Goal: Task Accomplishment & Management: Use online tool/utility

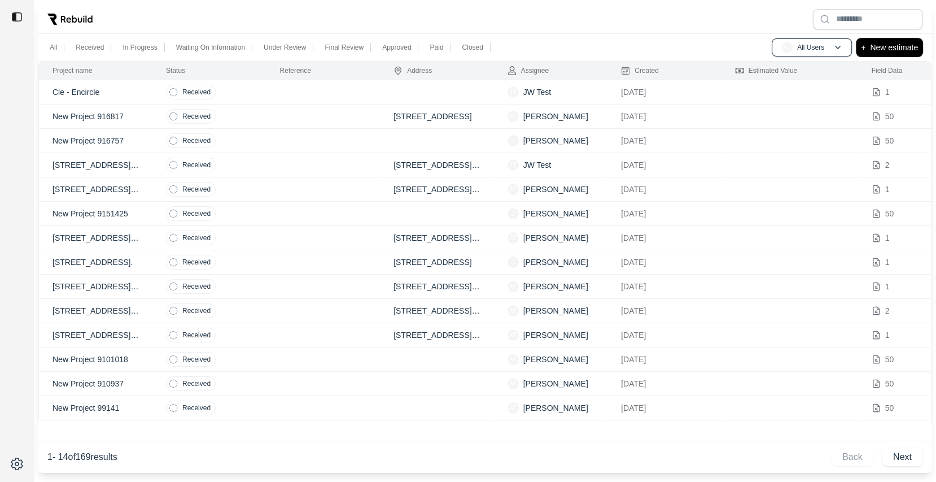
click at [898, 50] on p "New estimate" at bounding box center [894, 48] width 48 height 14
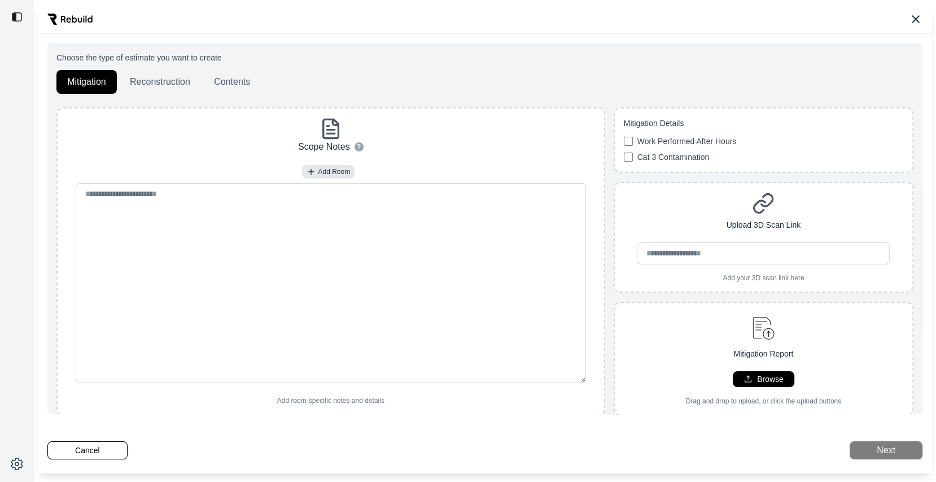
scroll to position [31, 0]
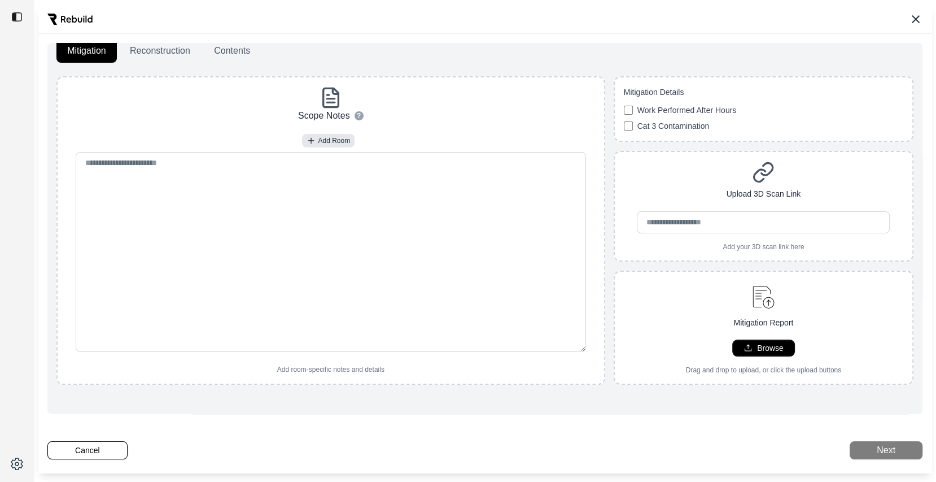
click at [759, 342] on p "Browse" at bounding box center [770, 347] width 27 height 11
type input "**********"
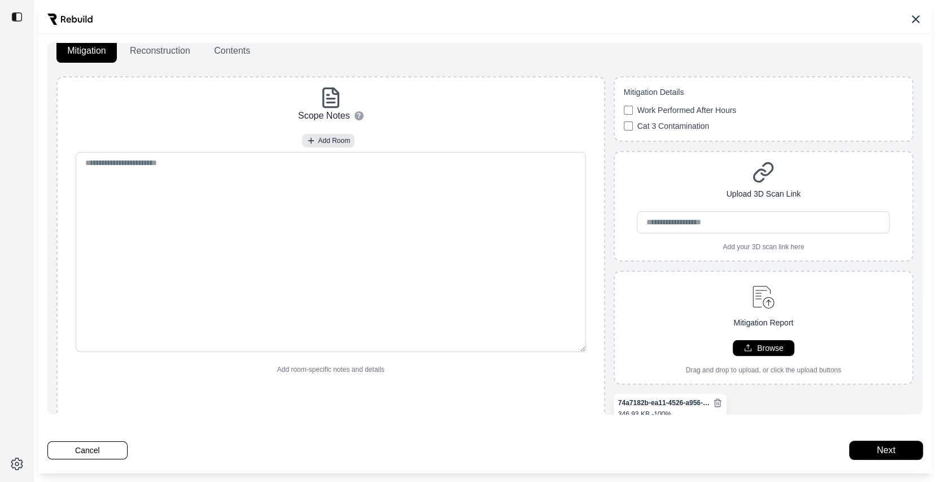
click at [882, 454] on button "Next" at bounding box center [886, 450] width 73 height 18
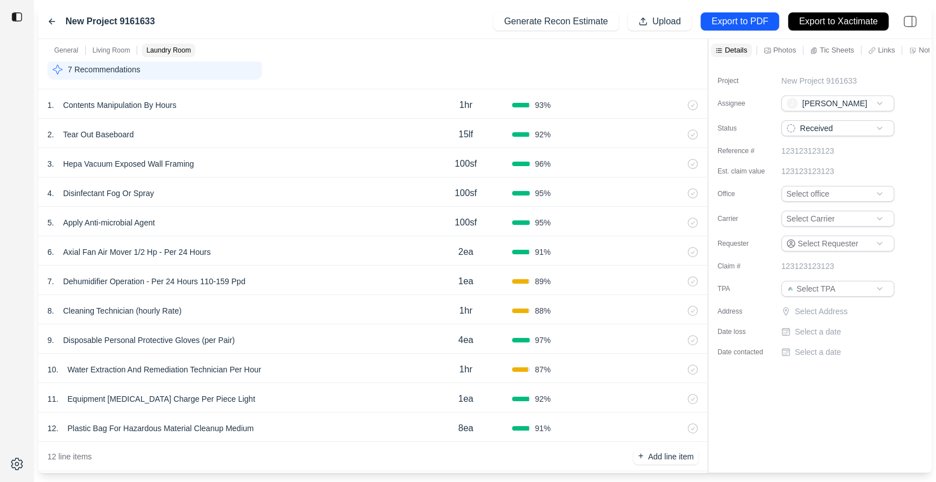
click at [264, 256] on div "6 . Axial Fan Air Mover 1/2 Hp - Per 24 Hours" at bounding box center [233, 252] width 372 height 16
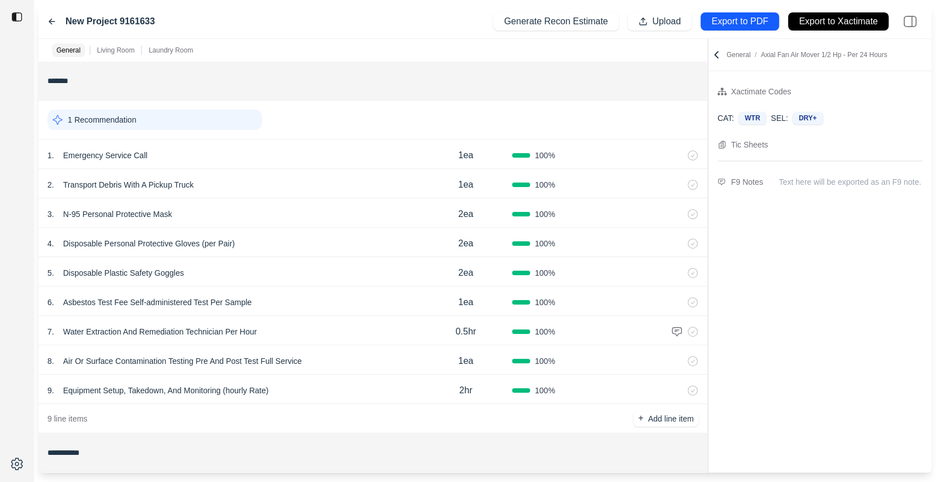
click at [42, 20] on div "New Project 9161633 Generate Recon Estimate Upload Export to PDF Export to Xact…" at bounding box center [484, 22] width 893 height 34
click at [54, 20] on icon at bounding box center [51, 21] width 9 height 9
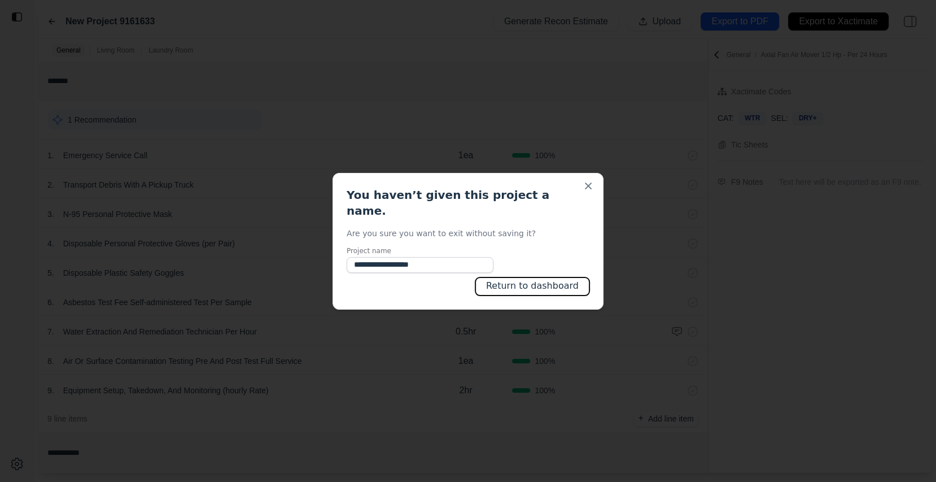
click at [575, 278] on button "Return to dashboard" at bounding box center [532, 286] width 114 height 18
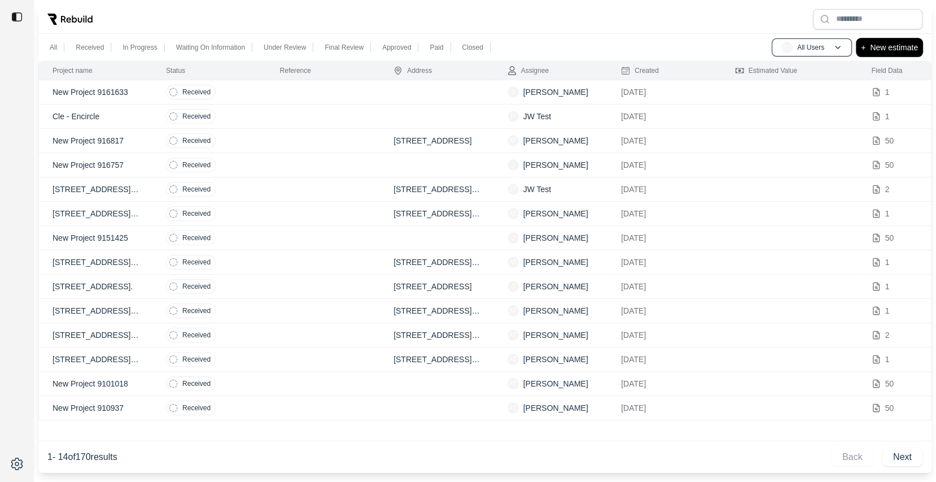
click at [878, 50] on p "New estimate" at bounding box center [894, 48] width 48 height 14
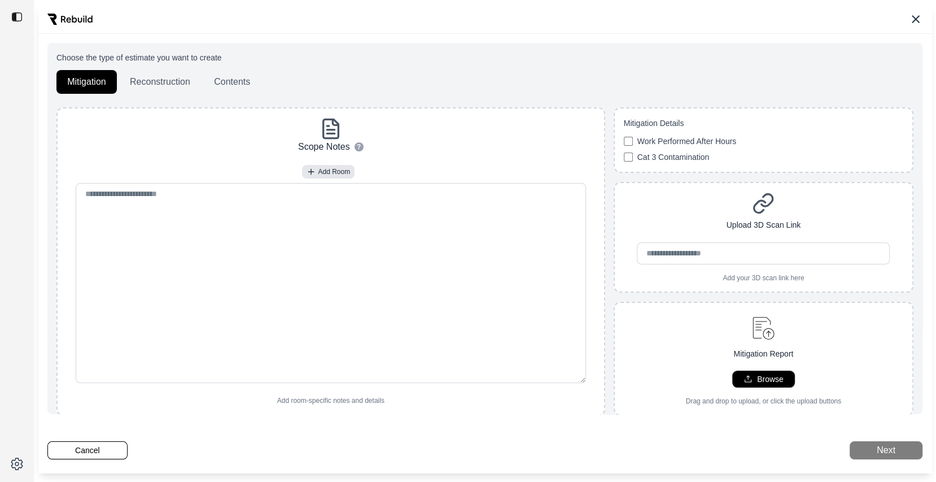
click at [753, 376] on button "Browse" at bounding box center [764, 379] width 62 height 16
type input "**********"
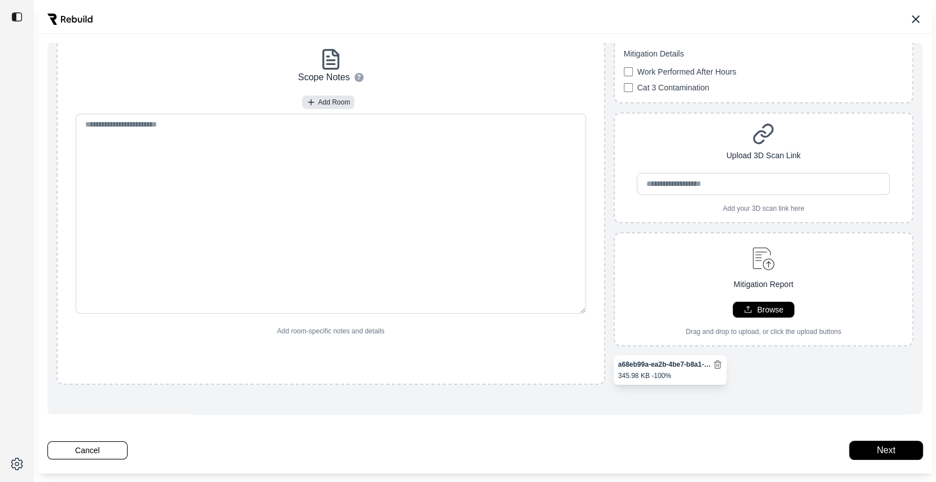
click at [883, 448] on button "Next" at bounding box center [886, 450] width 73 height 18
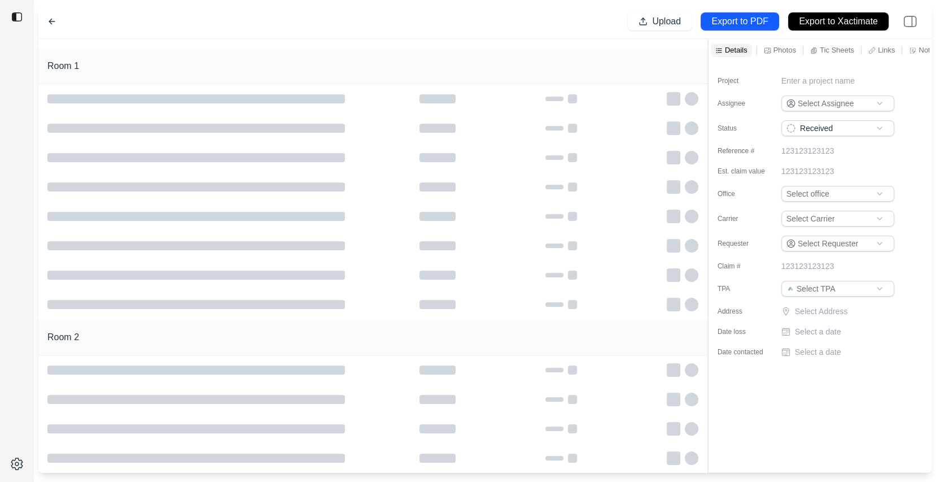
scroll to position [31, 0]
click at [370, 89] on div at bounding box center [372, 98] width 669 height 29
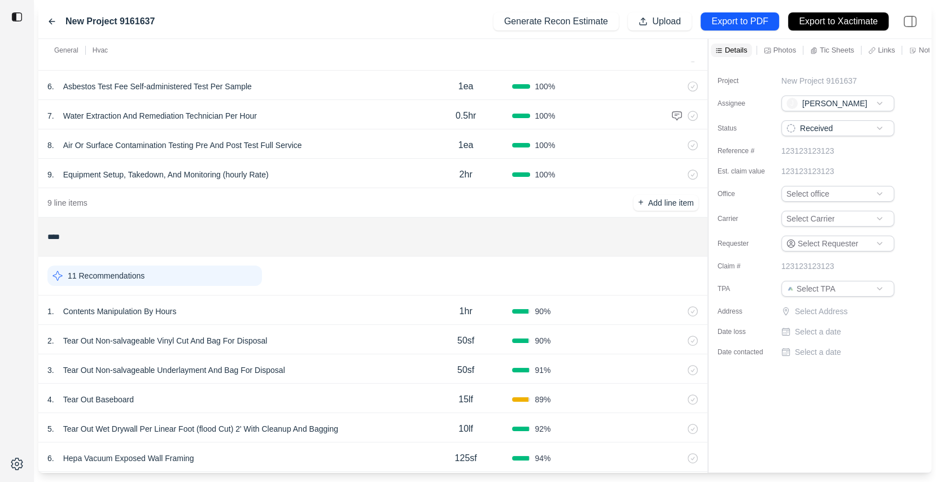
scroll to position [273, 0]
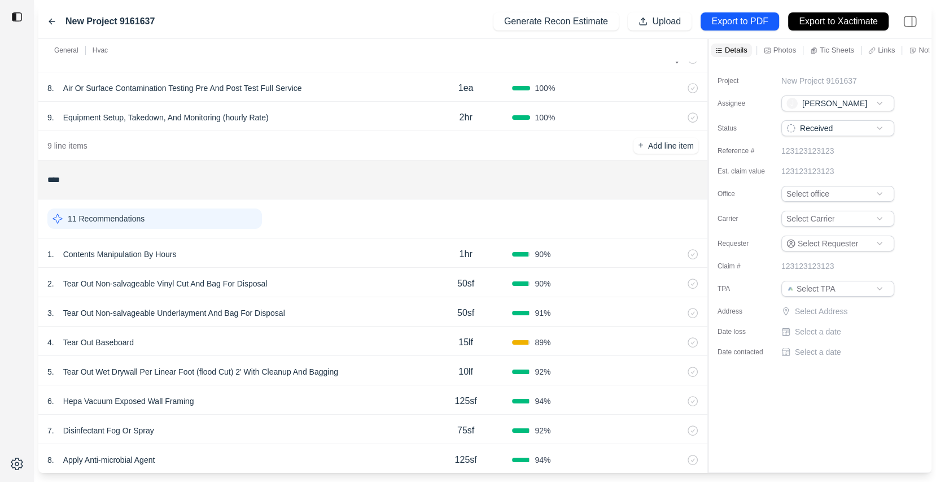
click at [272, 254] on div "1 . Contents Manipulation By Hours" at bounding box center [233, 254] width 372 height 16
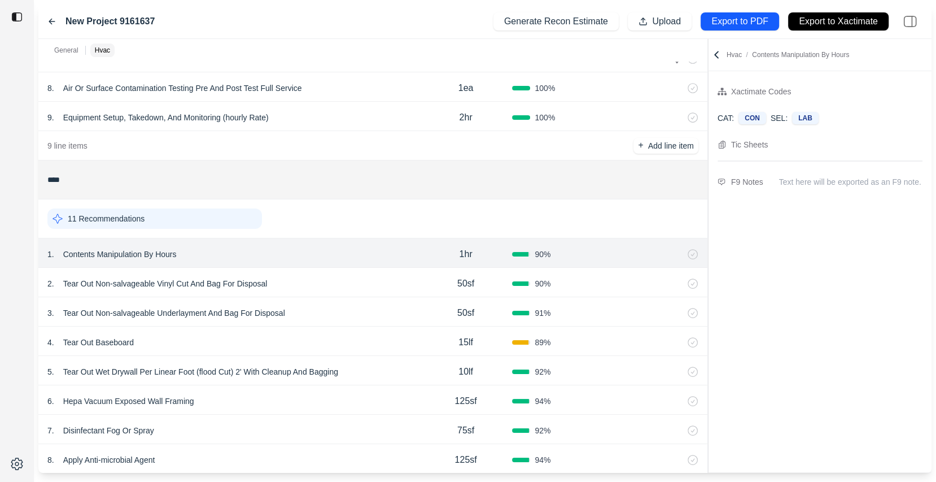
click at [383, 263] on div "1 . Contents Manipulation By Hours 1hr 90 %" at bounding box center [372, 252] width 669 height 29
click at [381, 284] on div "2 . Tear Out Non-salvageable Vinyl Cut And Bag For Disposal" at bounding box center [233, 284] width 372 height 16
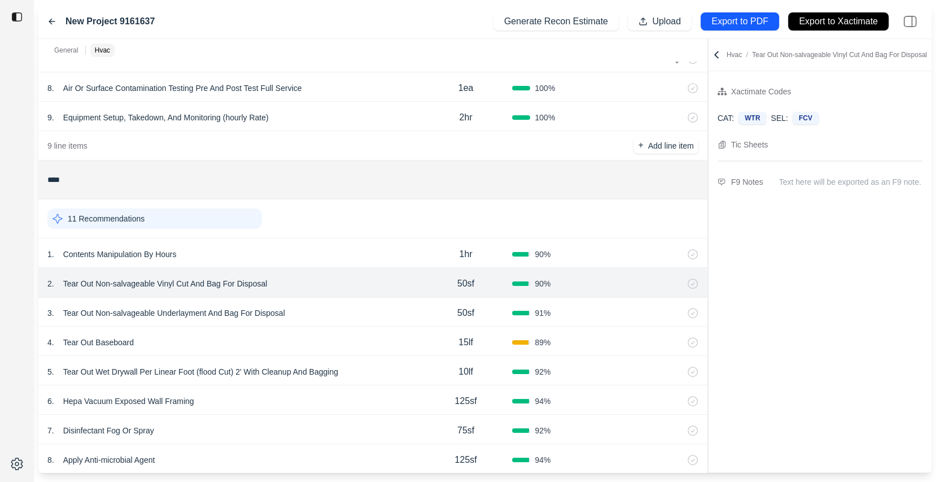
click at [720, 51] on icon at bounding box center [716, 54] width 11 height 11
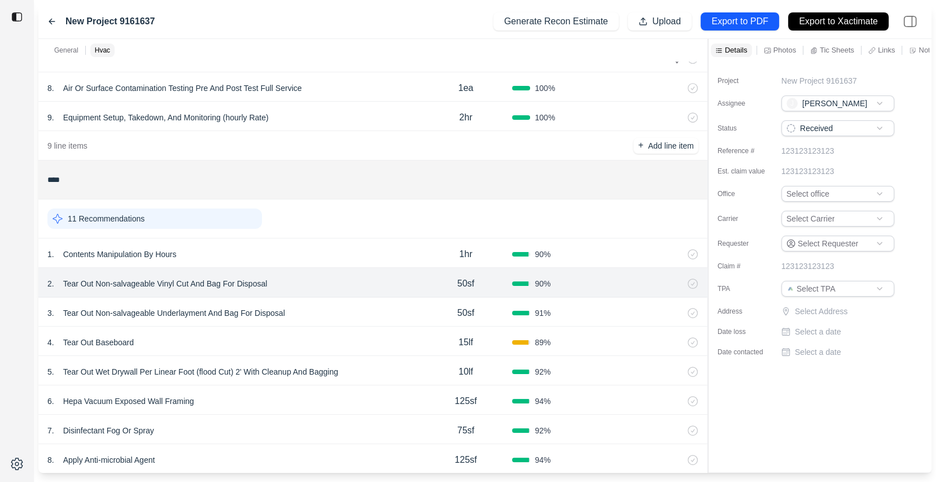
click at [789, 47] on p "Photos" at bounding box center [785, 50] width 23 height 10
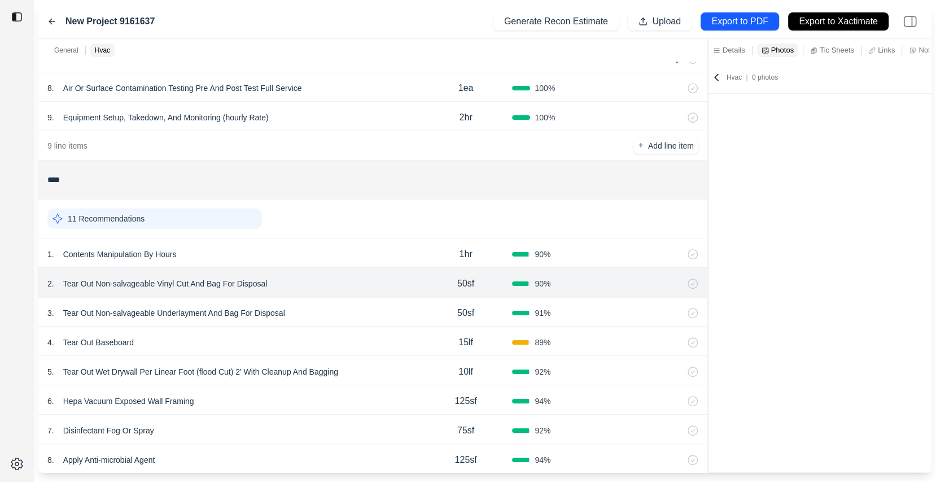
click at [832, 49] on p "Tic Sheets" at bounding box center [837, 50] width 34 height 10
click at [375, 319] on div "3 . Tear Out Non-salvageable Underlayment And Bag For Disposal 50sf 91 %" at bounding box center [372, 311] width 669 height 29
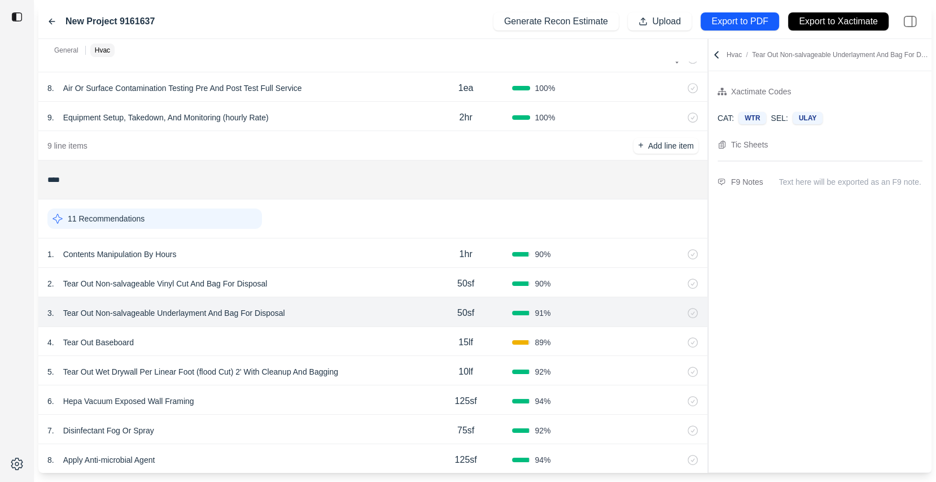
click at [367, 343] on div "4 . Tear Out Baseboard" at bounding box center [233, 342] width 372 height 16
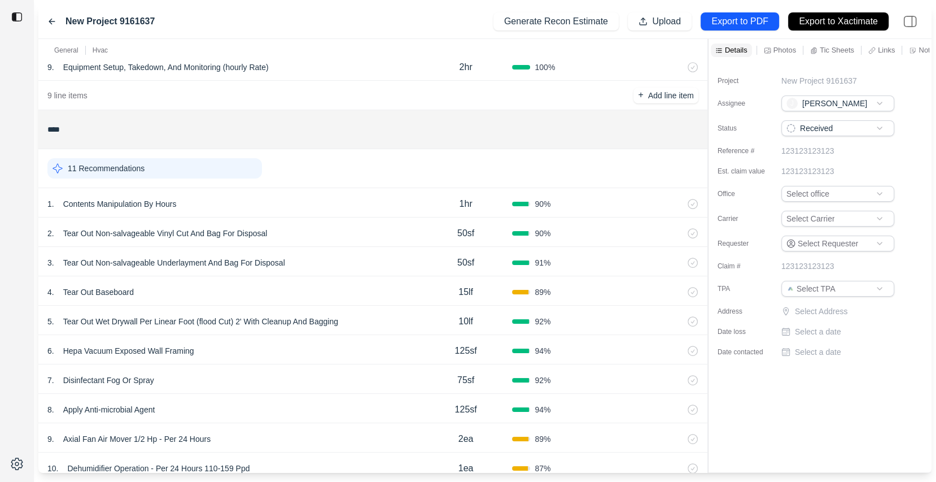
scroll to position [461, 0]
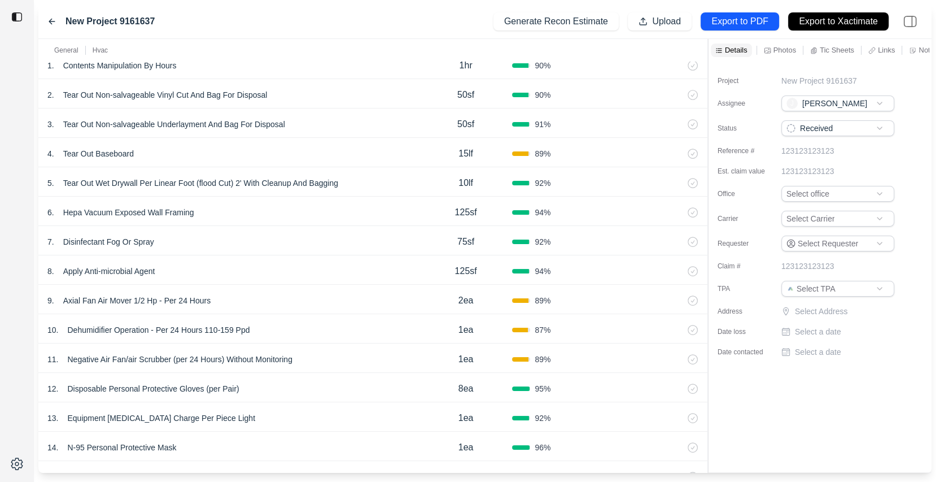
click at [316, 239] on div "7 . Disinfectant Fog Or Spray" at bounding box center [233, 242] width 372 height 16
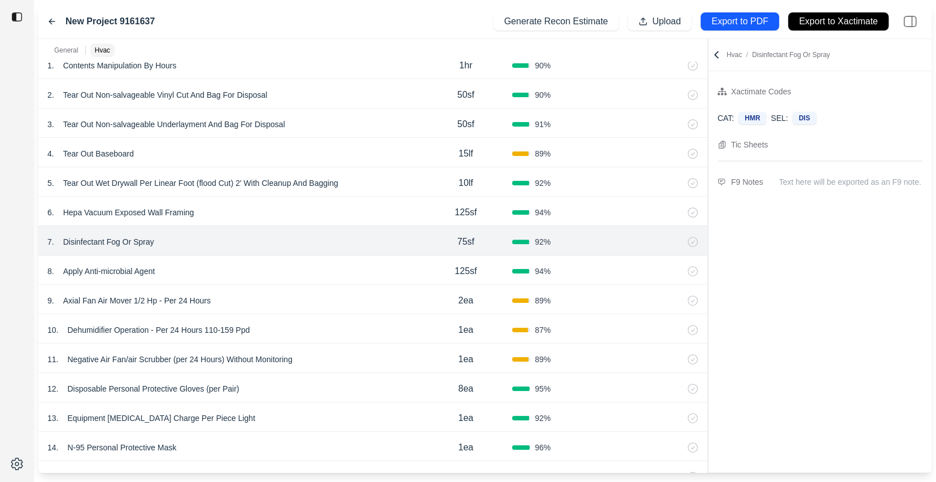
click at [352, 384] on div "12 . Disposable Personal Protective Gloves (per Pair)" at bounding box center [233, 389] width 372 height 16
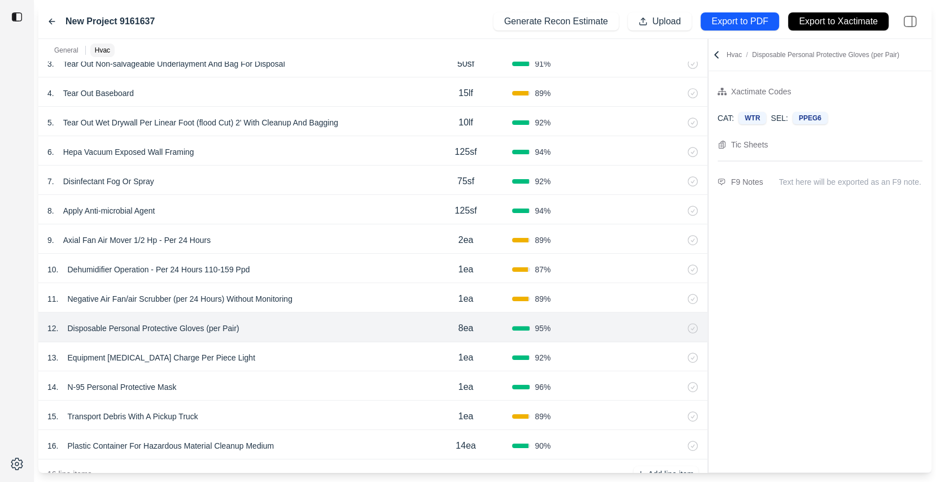
scroll to position [554, 0]
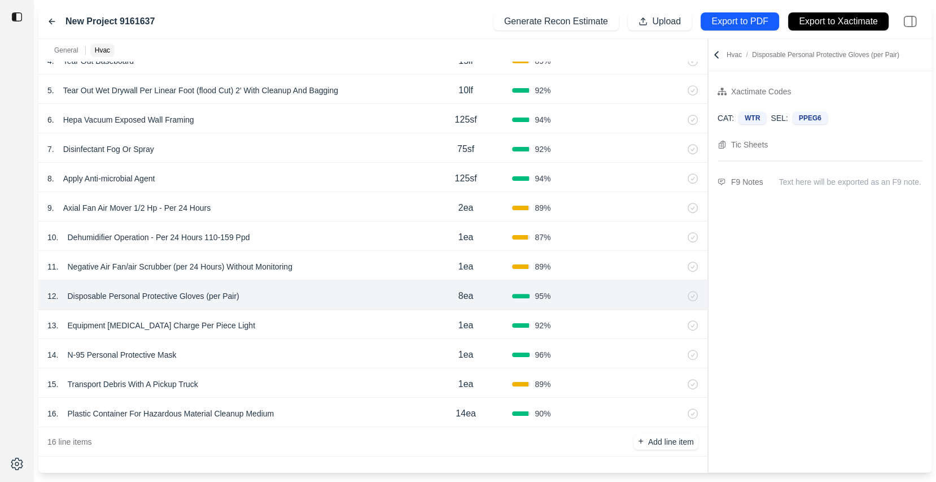
click at [307, 424] on div "16 . Plastic Container For Hazardous Material Cleanup Medium 14ea 90 %" at bounding box center [372, 412] width 669 height 29
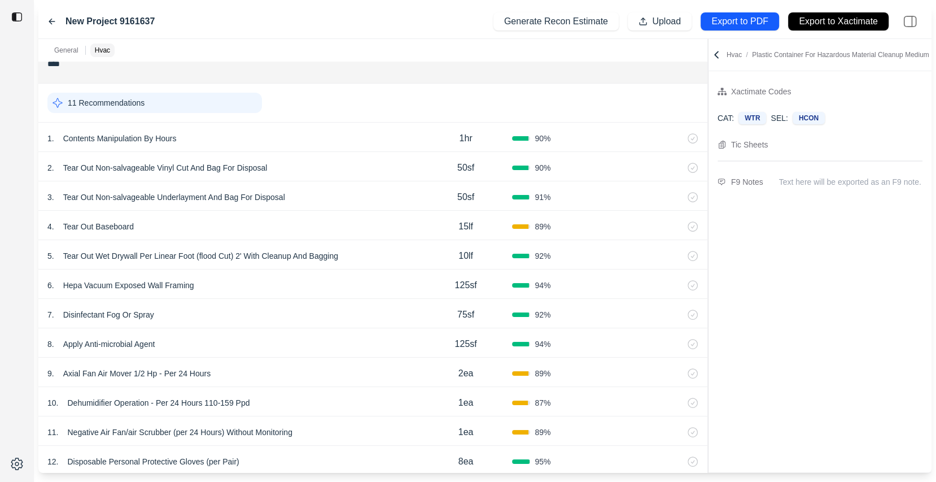
scroll to position [284, 0]
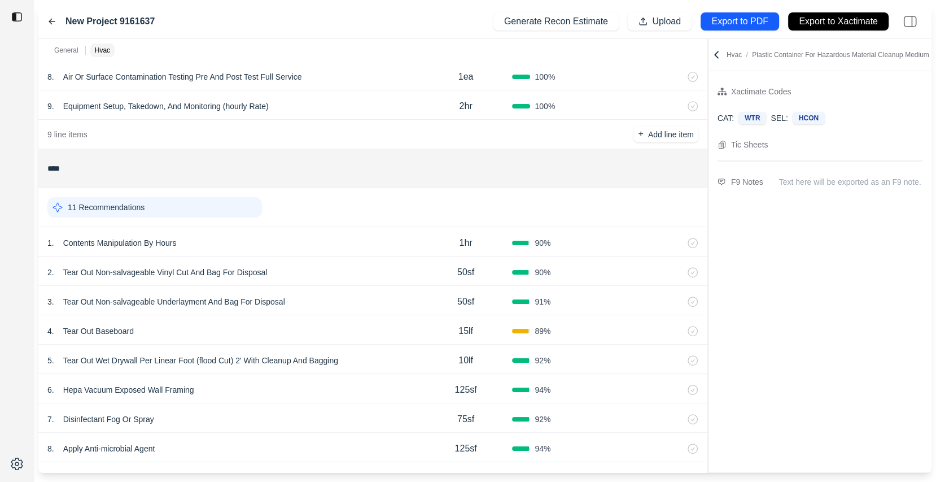
click at [334, 243] on div "1 . Contents Manipulation By Hours" at bounding box center [233, 243] width 372 height 16
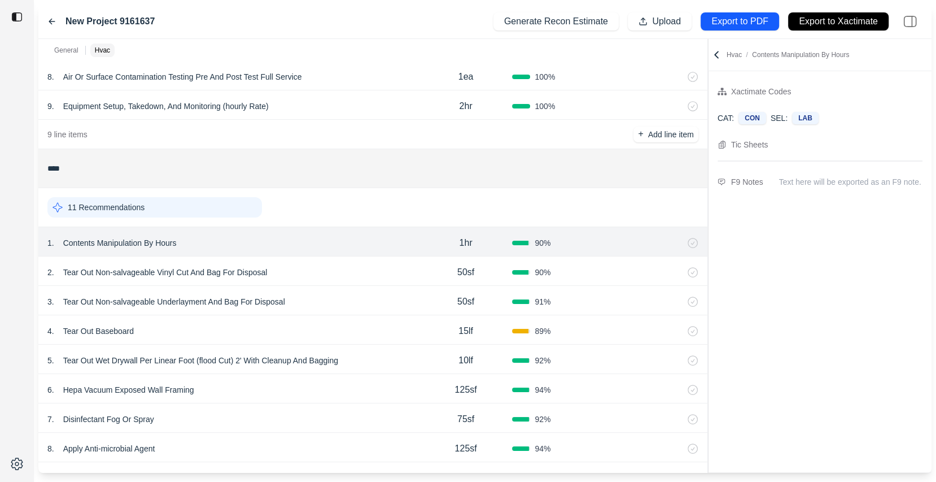
click at [325, 303] on div "3 . Tear Out Non-salvageable Underlayment And Bag For Disposal" at bounding box center [233, 302] width 372 height 16
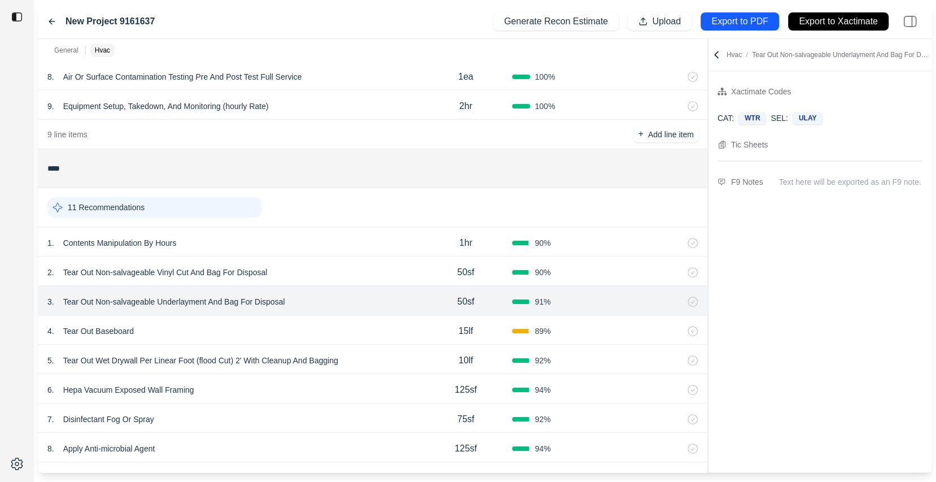
click at [329, 398] on div "6 . Hepa Vacuum Exposed Wall Framing 125sf 94 %" at bounding box center [372, 388] width 669 height 29
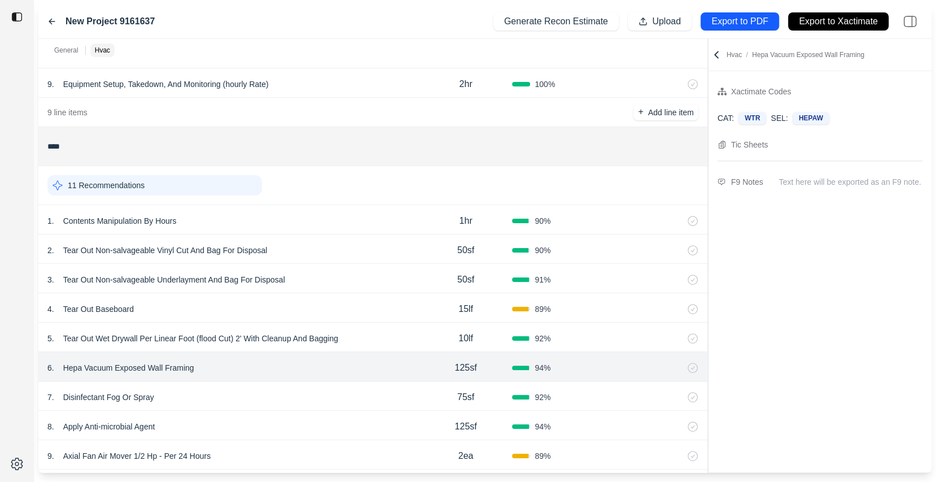
scroll to position [308, 0]
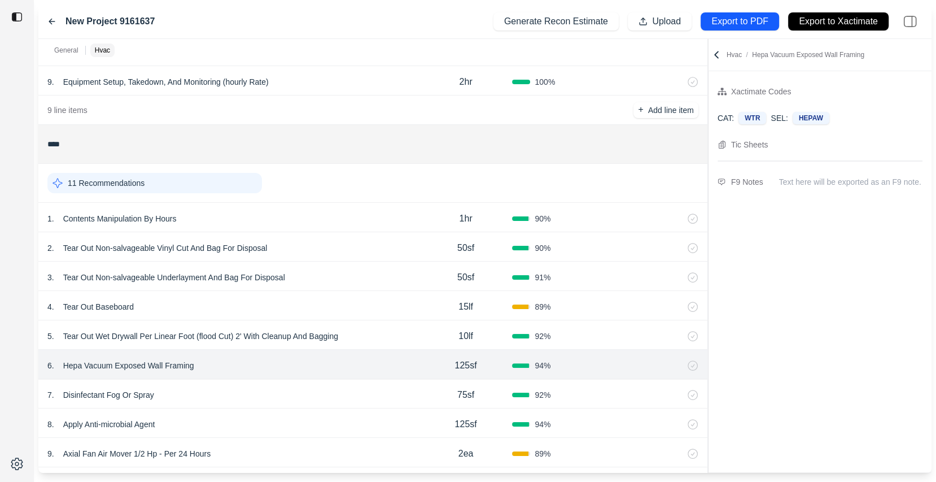
click at [333, 295] on div "4 . Tear Out Baseboard 15lf 89 %" at bounding box center [372, 305] width 669 height 29
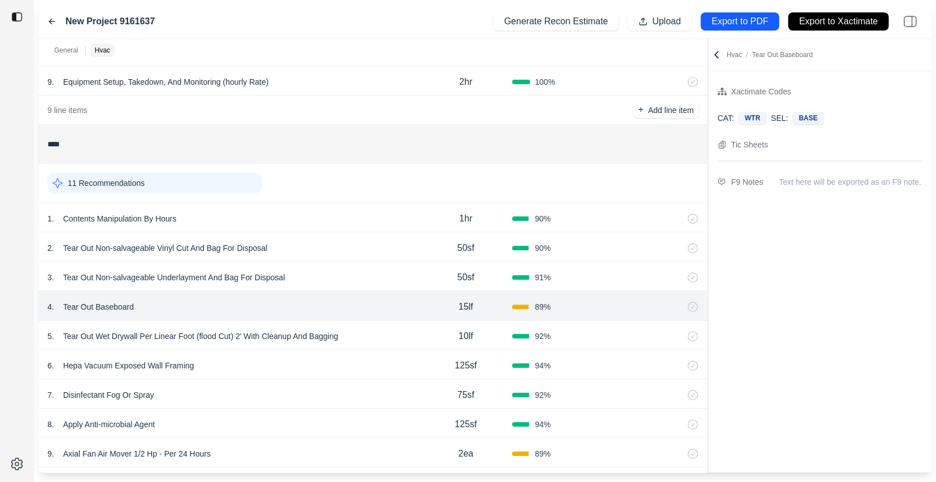
click at [359, 232] on div "2 . Tear Out Non-salvageable Vinyl Cut And Bag For Disposal 50sf 90 %" at bounding box center [372, 246] width 669 height 29
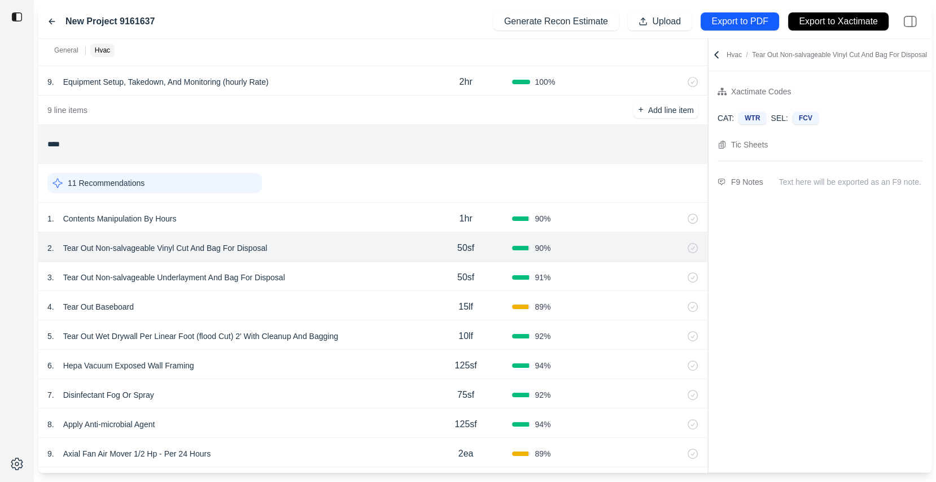
click at [720, 53] on icon at bounding box center [716, 54] width 11 height 11
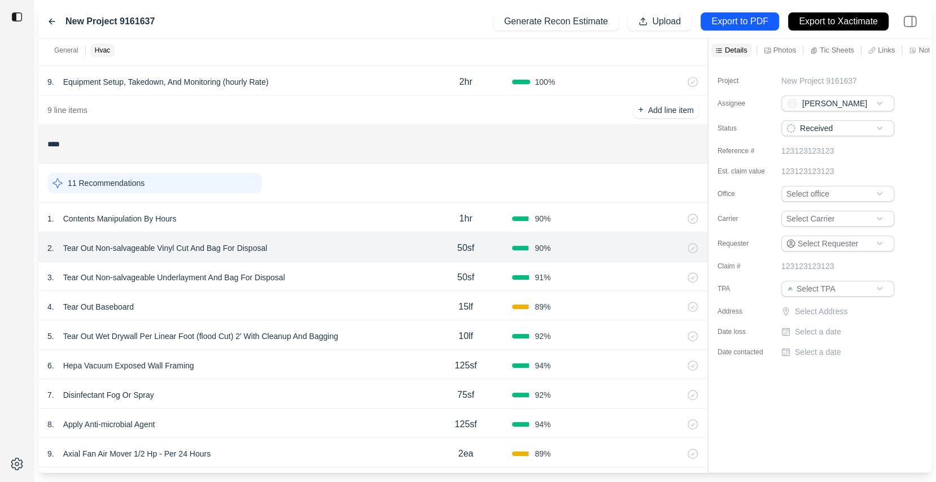
click at [784, 51] on p "Photos" at bounding box center [785, 50] width 23 height 10
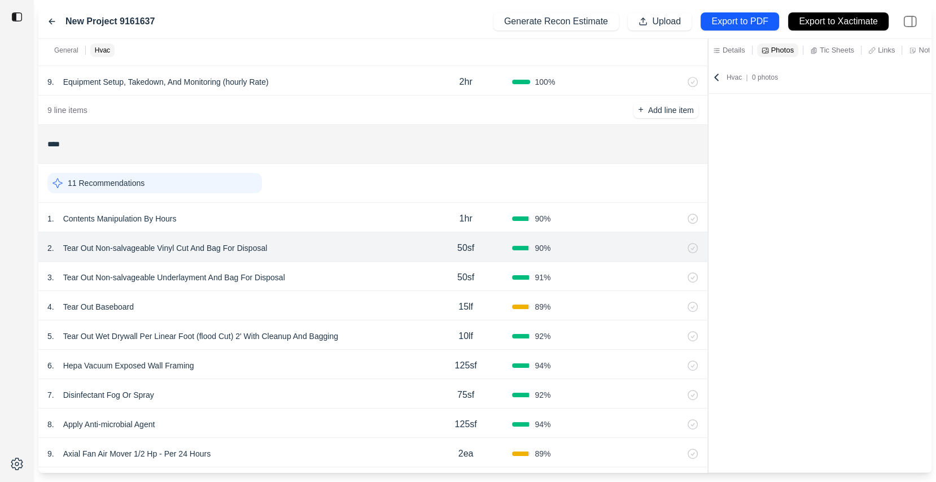
click at [826, 51] on p "Tic Sheets" at bounding box center [837, 50] width 34 height 10
click at [912, 49] on p "Other" at bounding box center [910, 50] width 19 height 10
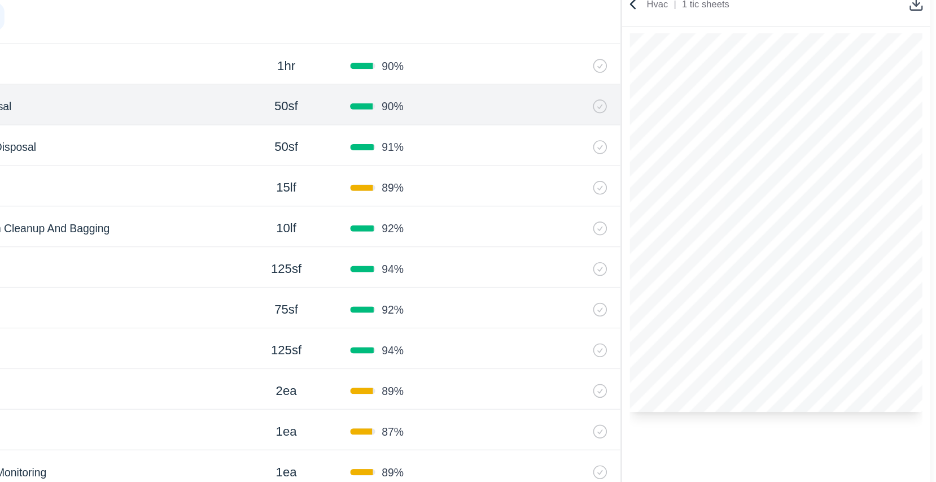
scroll to position [401, 0]
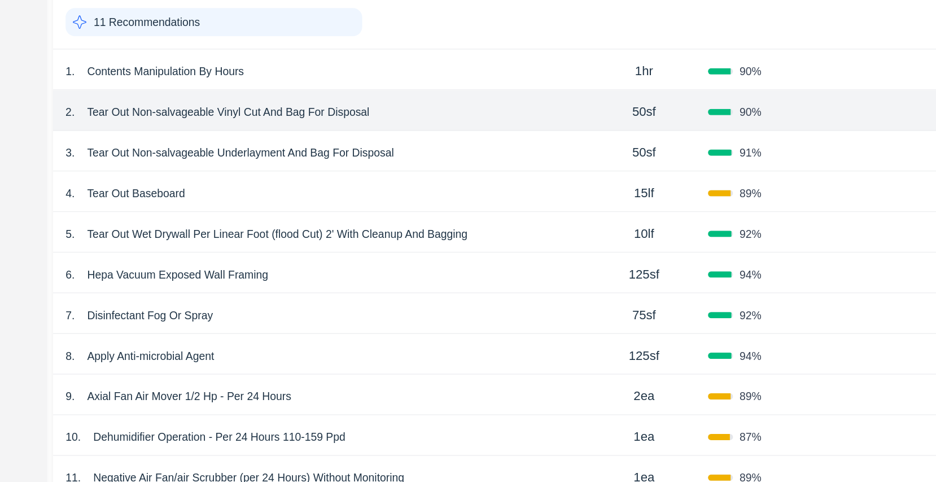
click at [362, 244] on div "5 . Tear Out Wet Drywall Per Linear Foot (flood Cut) 2' With Cleanup And Bagging" at bounding box center [233, 243] width 372 height 16
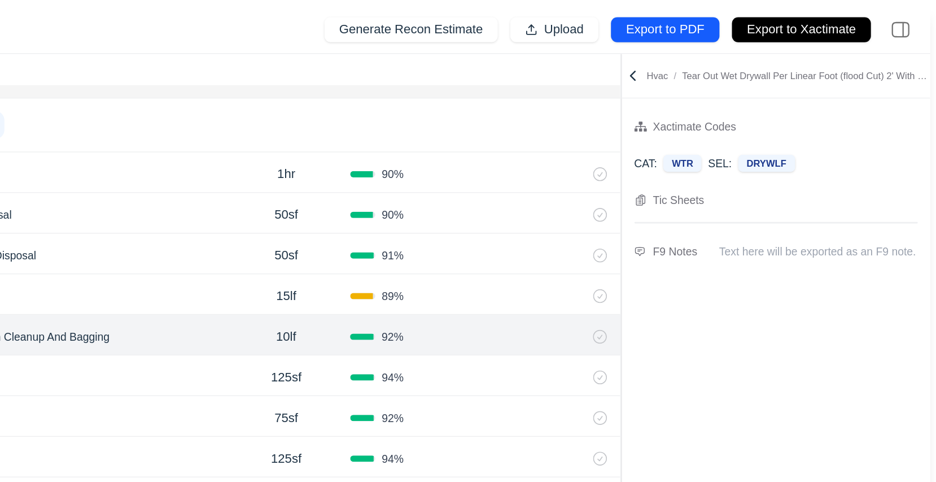
click at [718, 54] on icon at bounding box center [716, 54] width 11 height 11
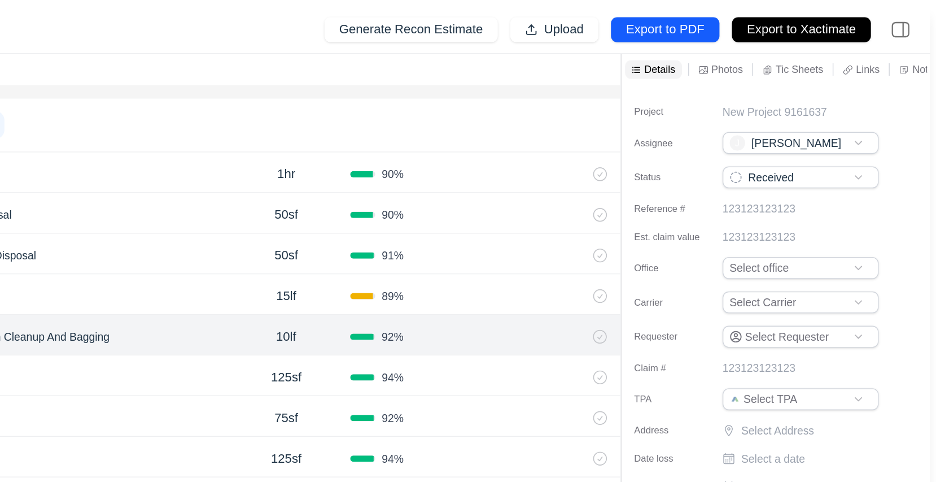
scroll to position [0, 60]
click at [907, 51] on p "Other" at bounding box center [910, 50] width 19 height 10
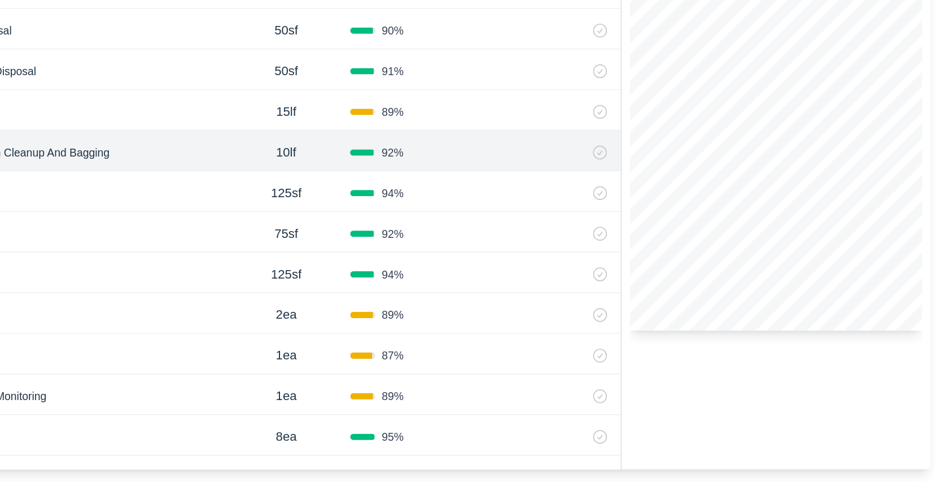
scroll to position [0, 0]
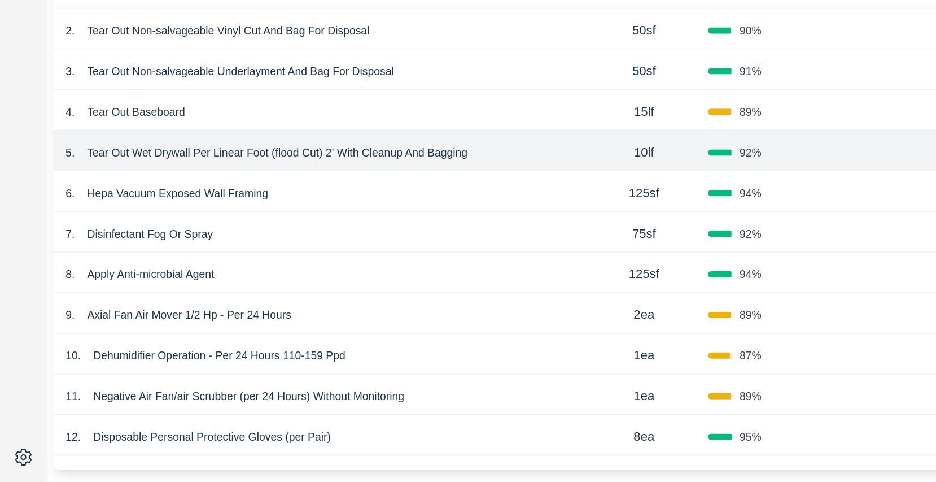
click at [217, 387] on p "Dehumidifier Operation - Per 24 Hours 110-159 Ppd" at bounding box center [158, 390] width 191 height 16
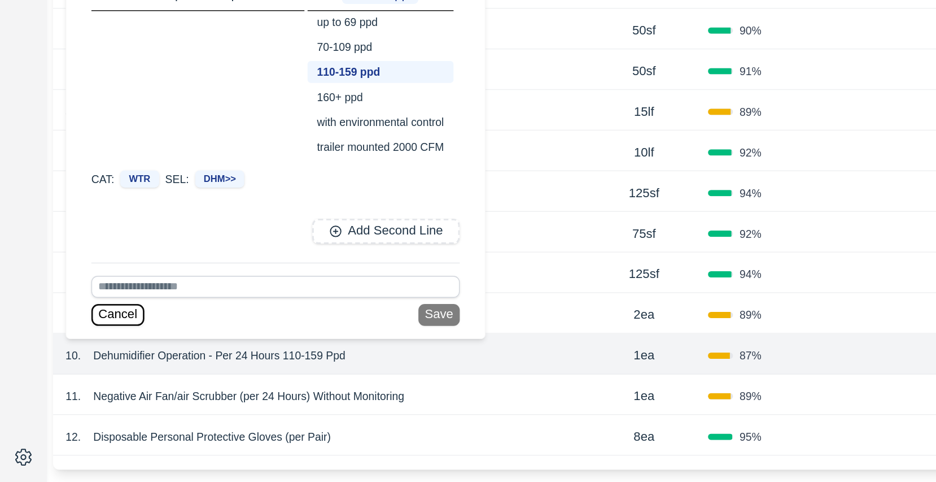
click at [80, 362] on button "Cancel" at bounding box center [85, 361] width 38 height 16
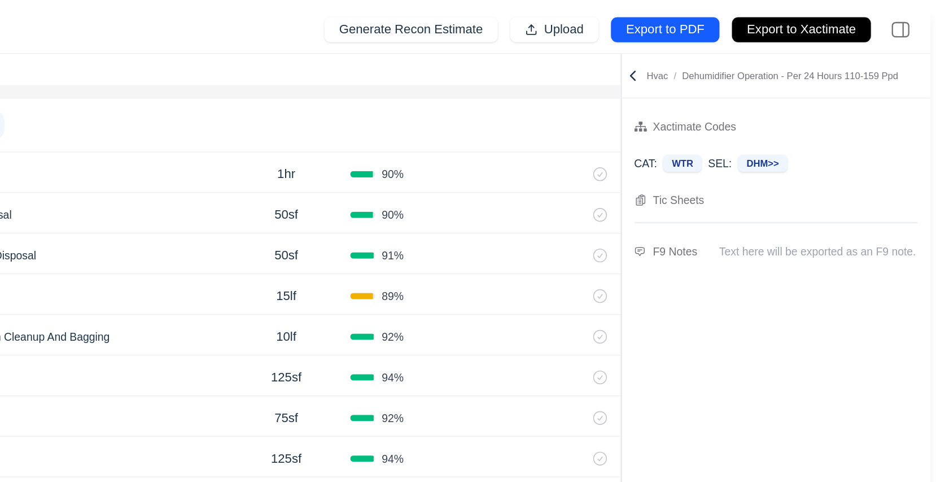
click at [716, 53] on icon at bounding box center [716, 54] width 3 height 6
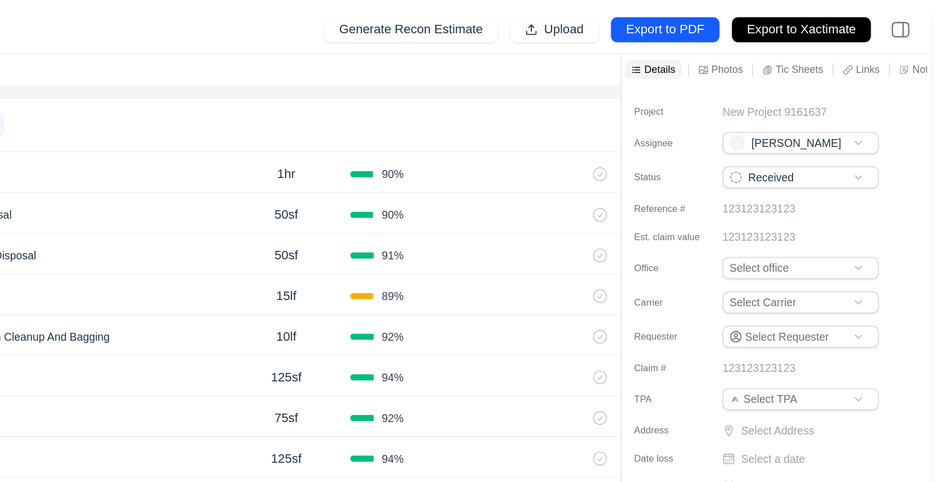
click at [912, 38] on div "New Project 9161637 Generate Recon Estimate Upload Export to PDF Export to Xact…" at bounding box center [484, 22] width 893 height 34
click at [905, 51] on p "Other" at bounding box center [910, 50] width 19 height 10
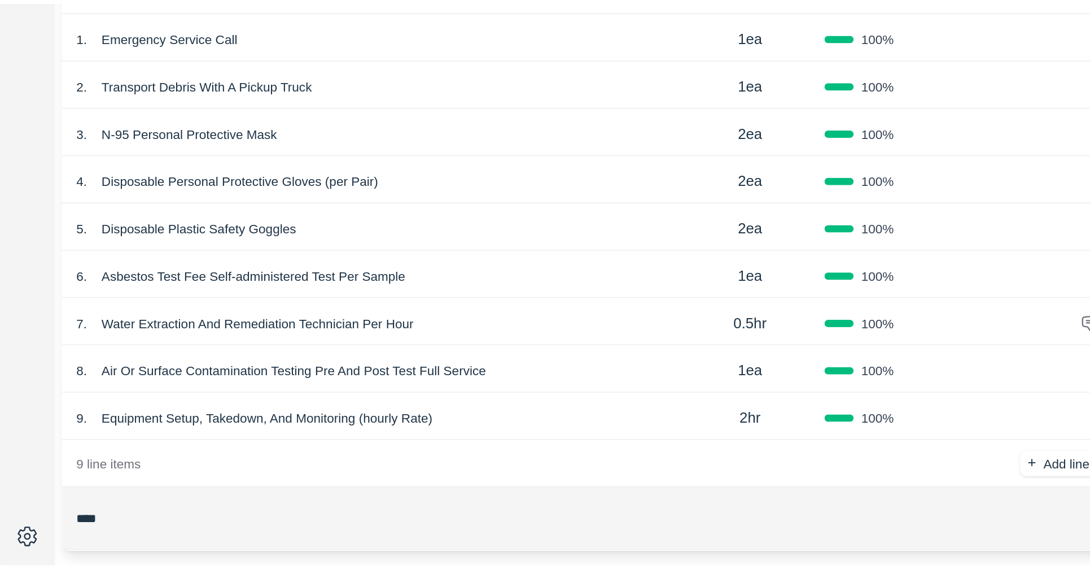
scroll to position [0, 0]
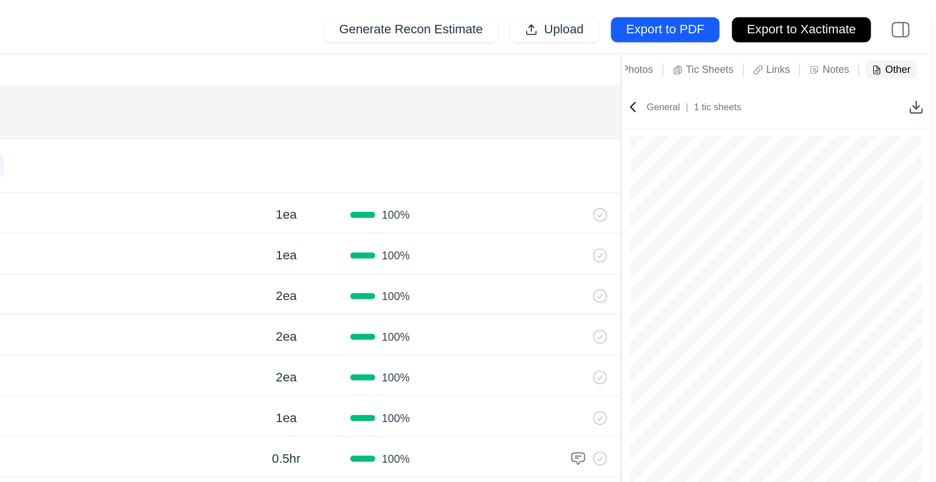
click at [921, 80] on icon at bounding box center [921, 77] width 11 height 11
click at [446, 167] on div "1 . Emergency Service Call 1ea 100 %" at bounding box center [372, 153] width 669 height 29
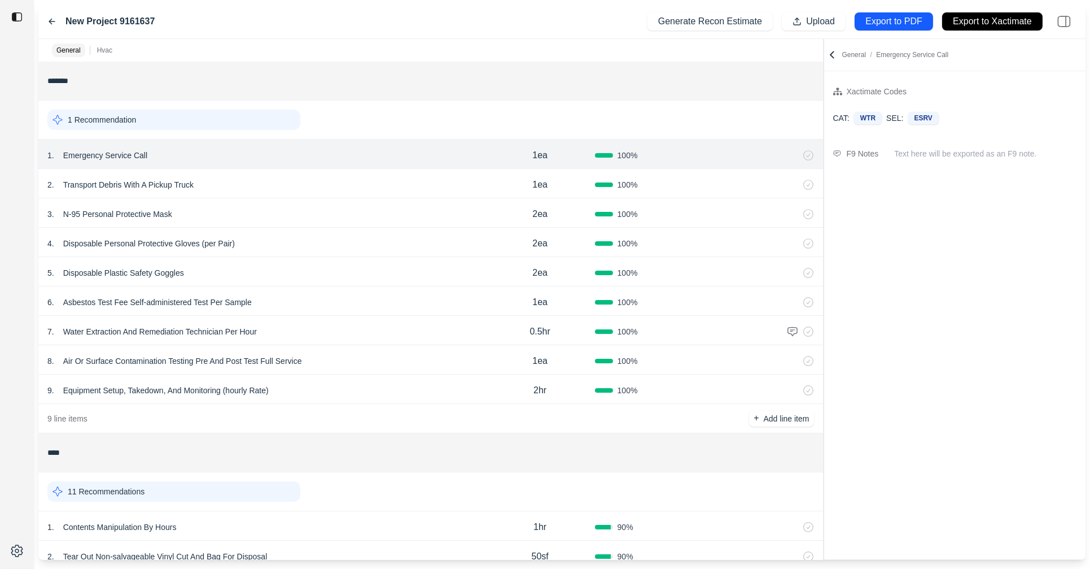
click at [344, 295] on div "6 . Asbestos Test Fee Self-administered Test Per Sample" at bounding box center [266, 302] width 438 height 16
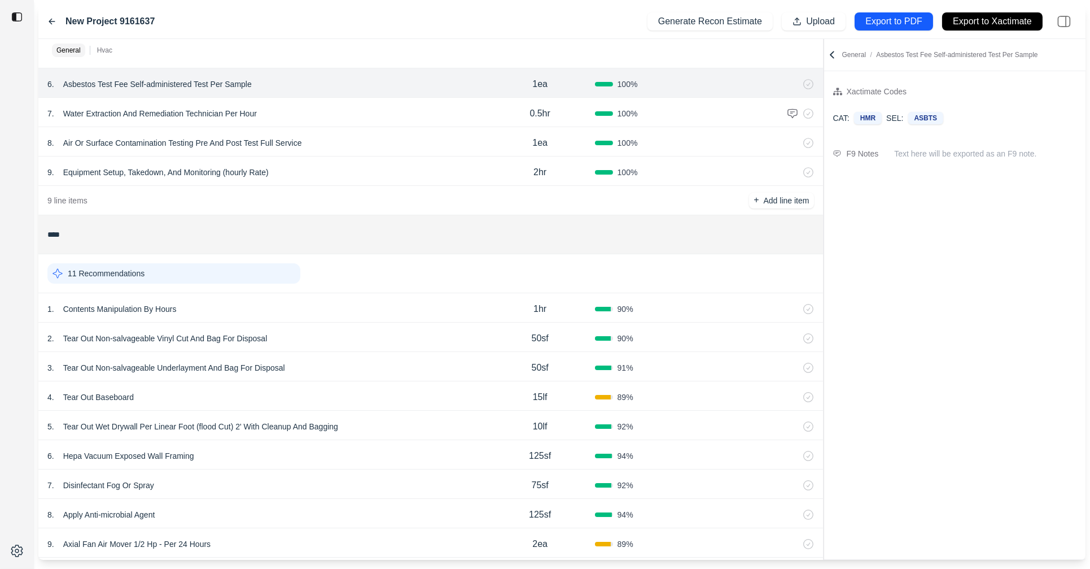
scroll to position [330, 0]
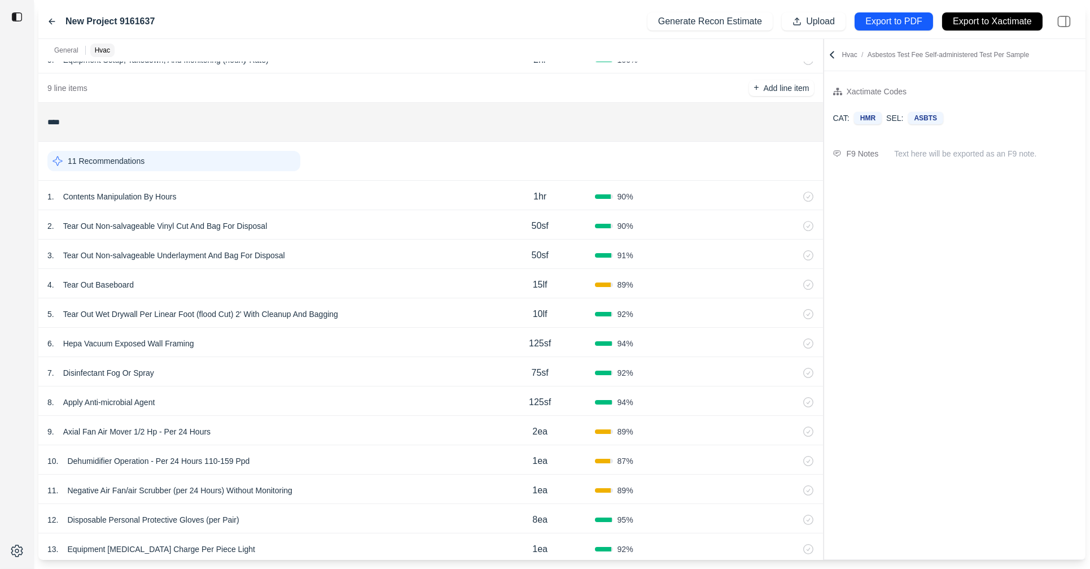
click at [383, 286] on div "4 . Tear Out Baseboard" at bounding box center [266, 285] width 438 height 16
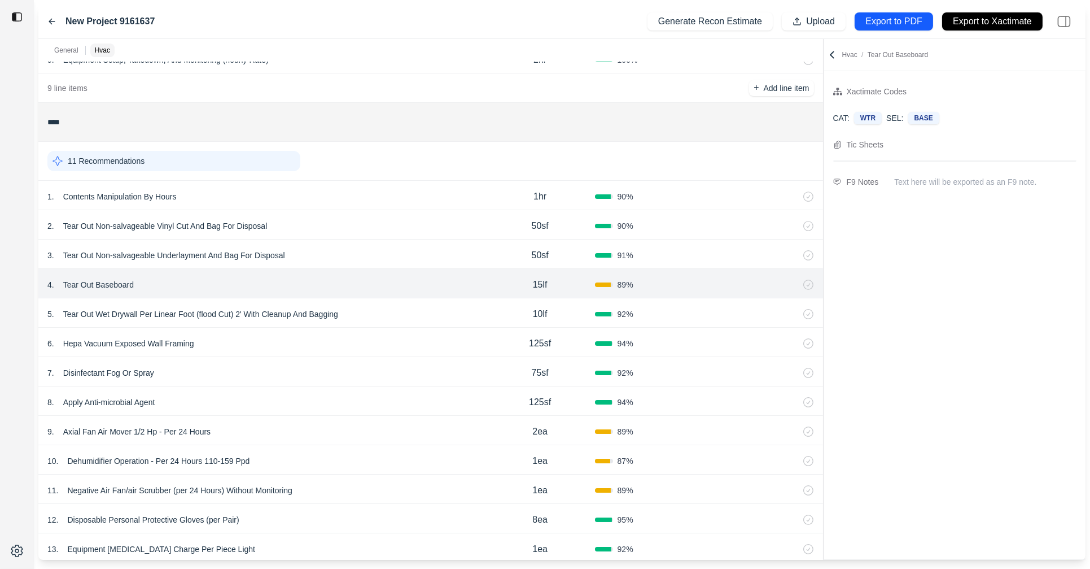
click at [451, 376] on div "7 . Disinfectant Fog Or Spray" at bounding box center [266, 373] width 438 height 16
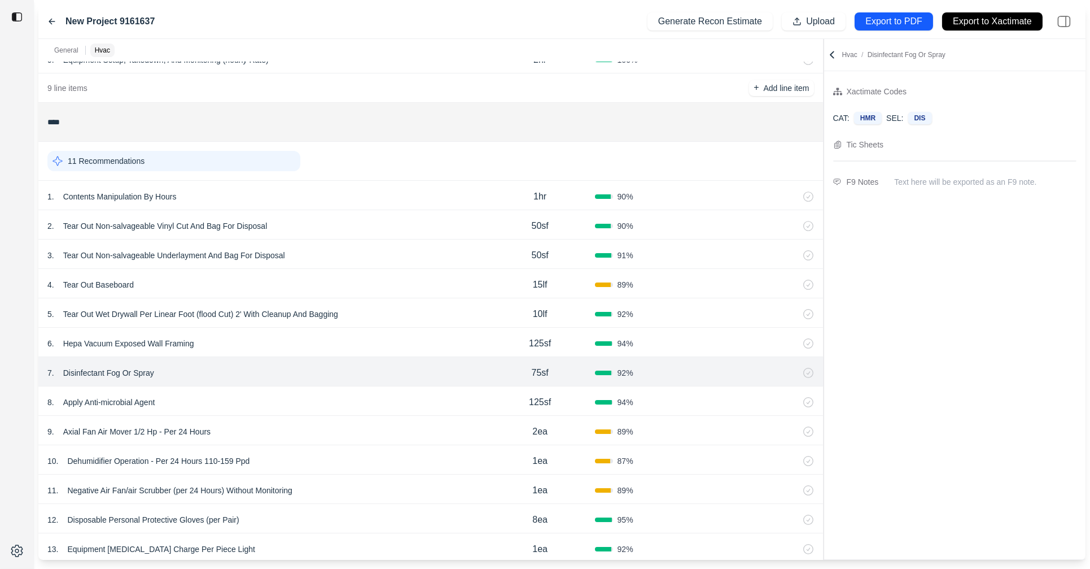
click at [465, 212] on div "2 . Tear Out Non-salvageable Vinyl Cut And Bag For Disposal 50sf 90 %" at bounding box center [430, 224] width 785 height 29
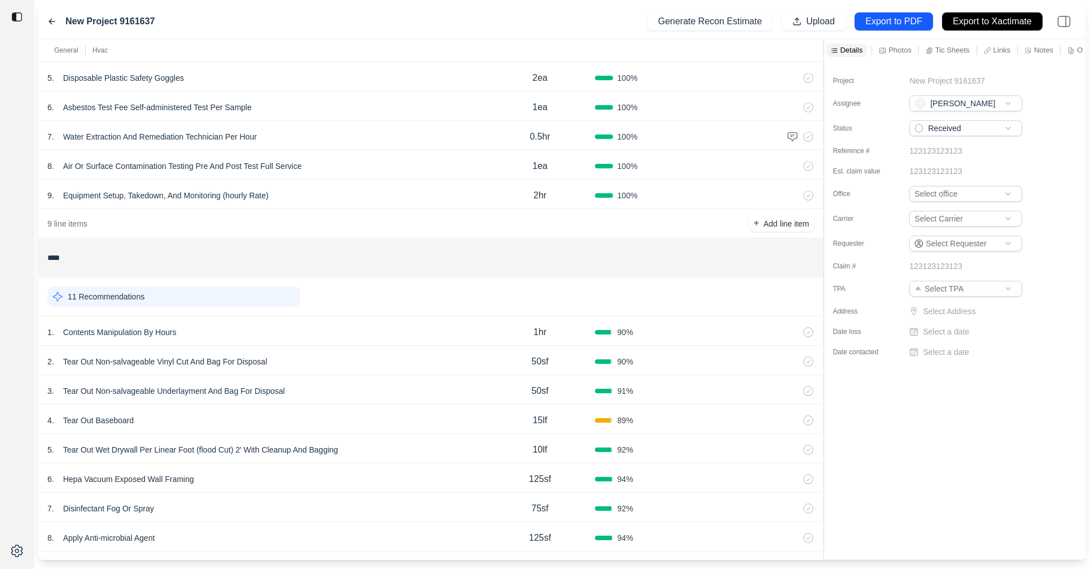
scroll to position [343, 0]
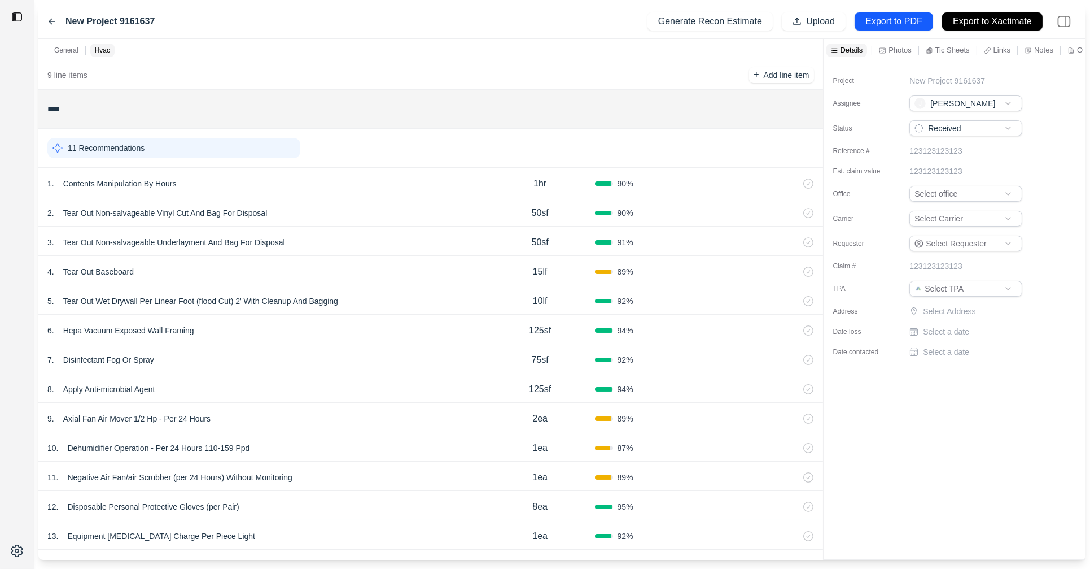
click at [414, 318] on div "6 . Hepa Vacuum Exposed Wall Framing 125sf 94 %" at bounding box center [430, 329] width 785 height 29
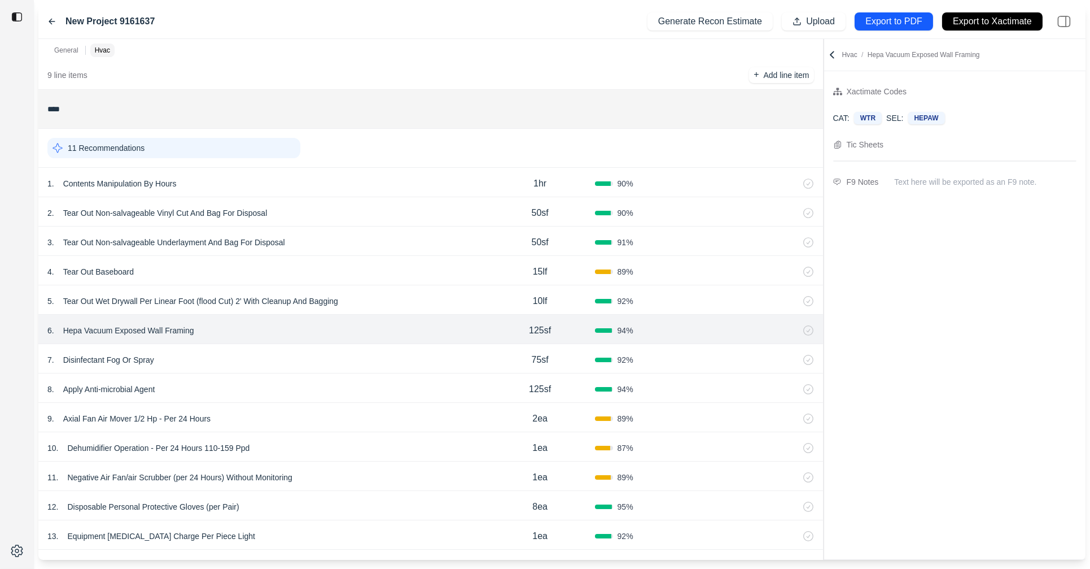
click at [424, 303] on div "5 . Tear Out Wet Drywall Per Linear Foot (flood Cut) 2' With Cleanup And Bagging" at bounding box center [266, 301] width 438 height 16
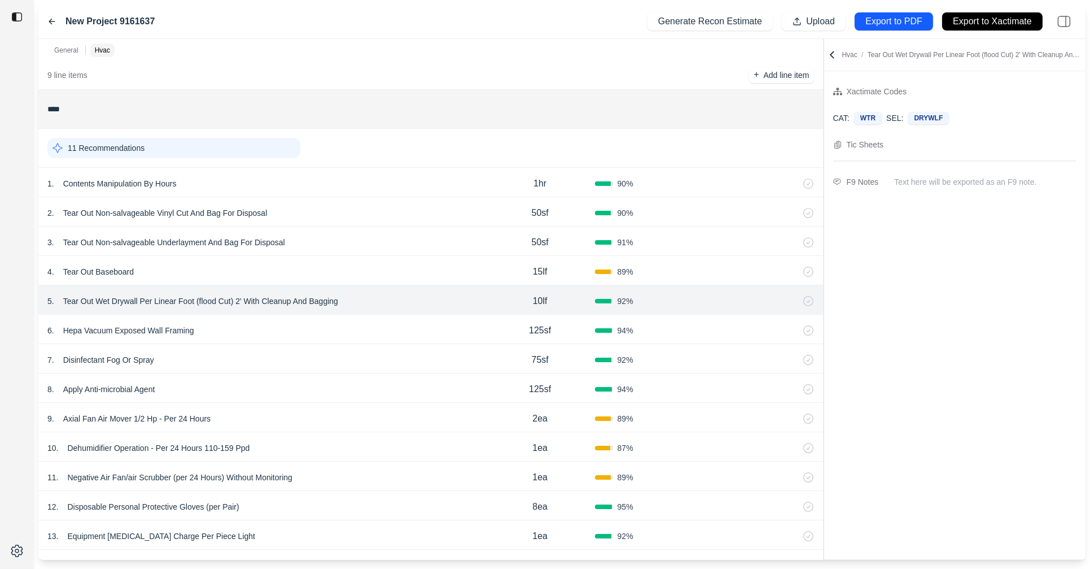
click at [433, 264] on div "4 . Tear Out Baseboard" at bounding box center [266, 272] width 438 height 16
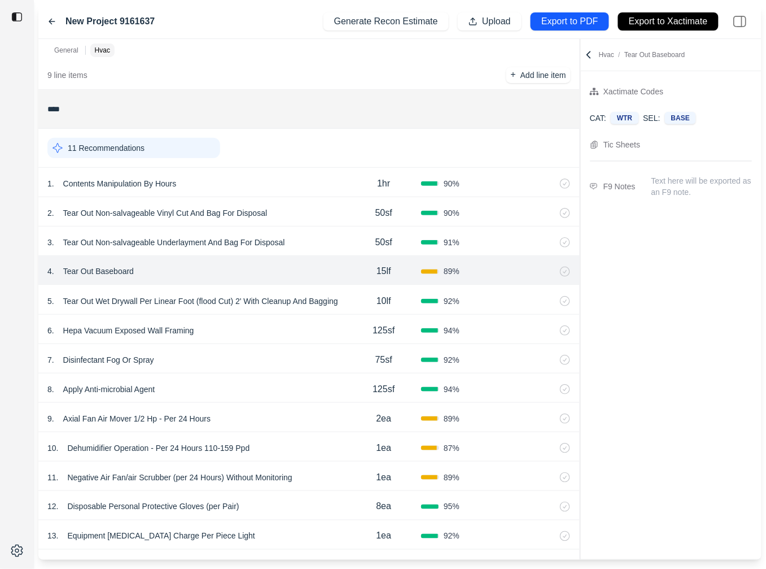
click at [353, 236] on div "50sf" at bounding box center [384, 242] width 75 height 23
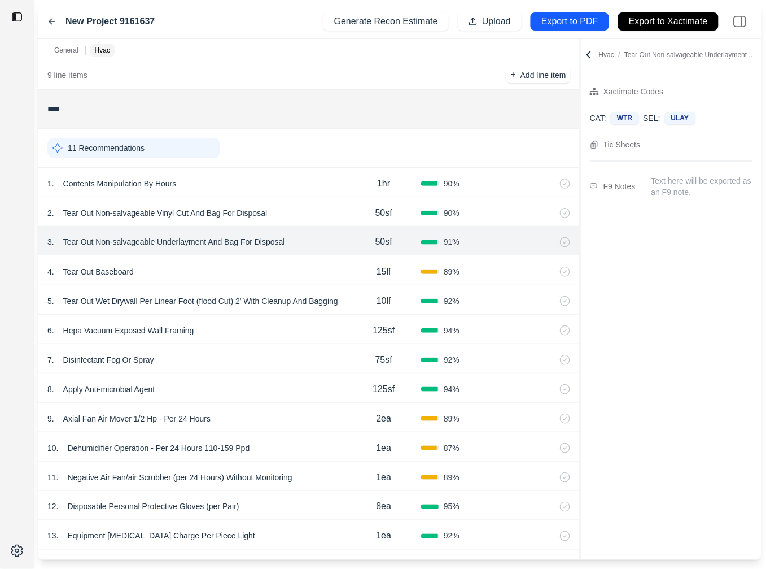
click at [260, 374] on div "8 . Apply Anti-microbial Agent 125sf 94 %" at bounding box center [308, 387] width 541 height 29
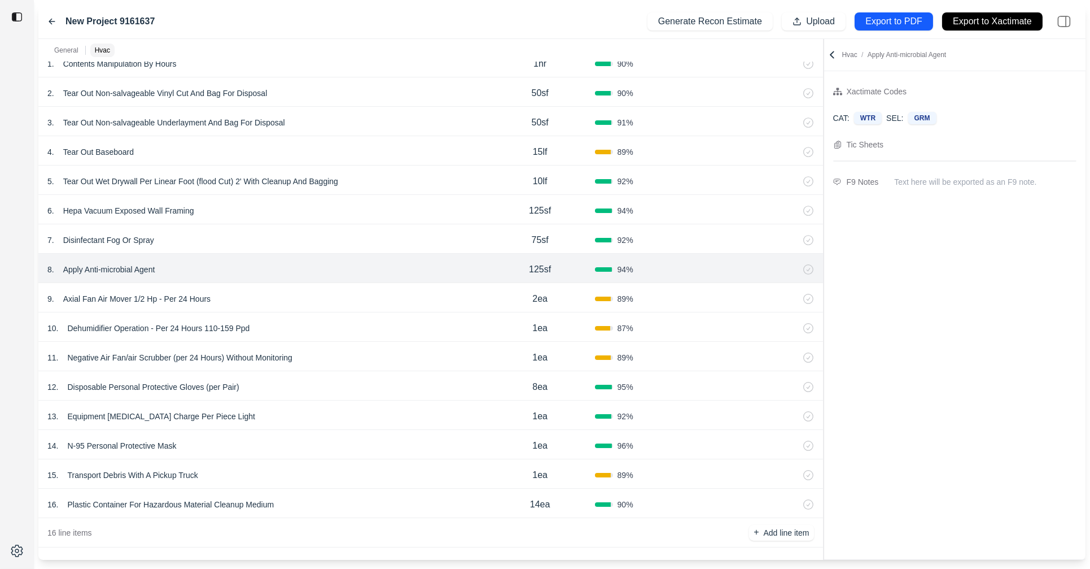
scroll to position [468, 0]
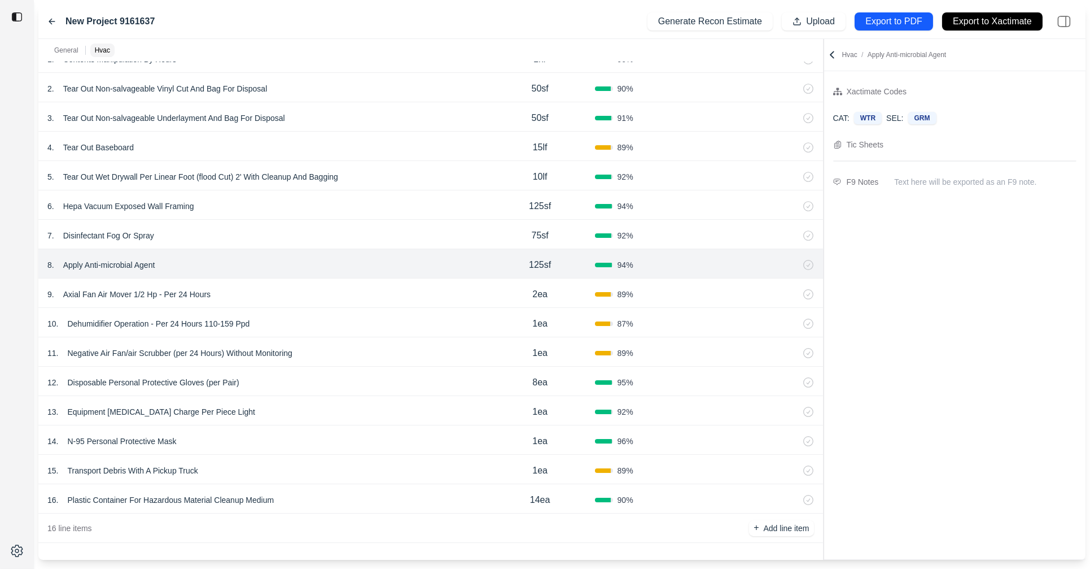
click at [833, 59] on icon at bounding box center [832, 54] width 11 height 11
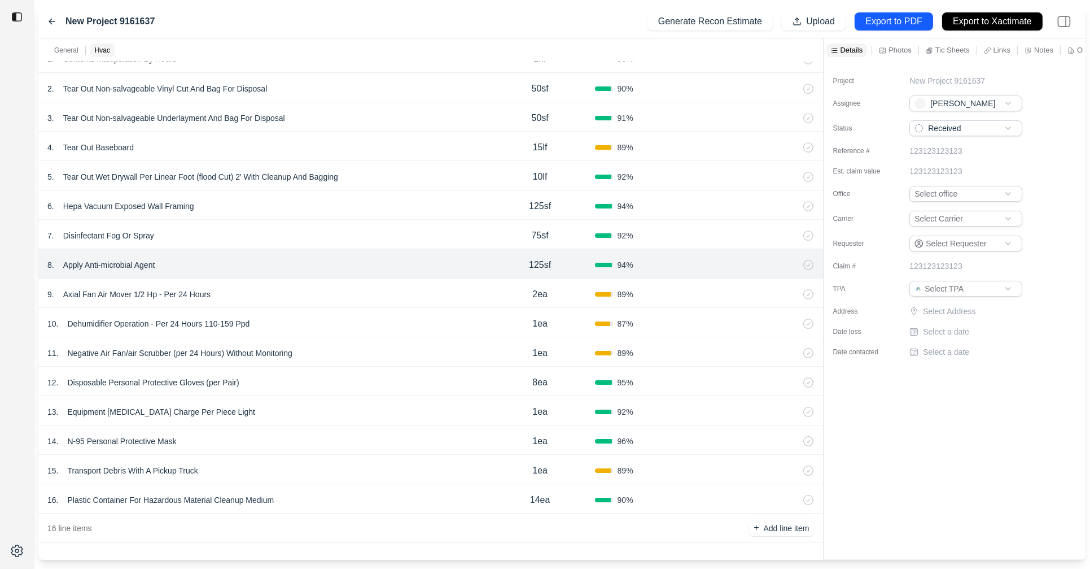
click at [833, 59] on div "Details Photos Tic Sheets Links Notes Other" at bounding box center [955, 50] width 262 height 23
click at [962, 53] on p "Tic Sheets" at bounding box center [953, 50] width 34 height 10
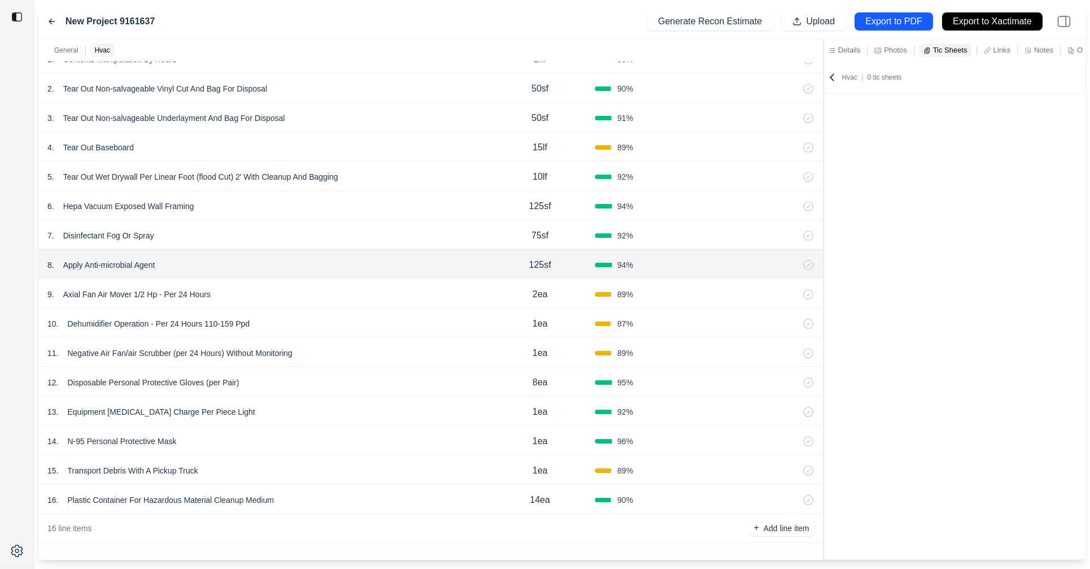
click at [1075, 51] on icon at bounding box center [1071, 50] width 7 height 7
click at [330, 468] on div "15 . Transport Debris With A Pickup Truck" at bounding box center [266, 470] width 438 height 16
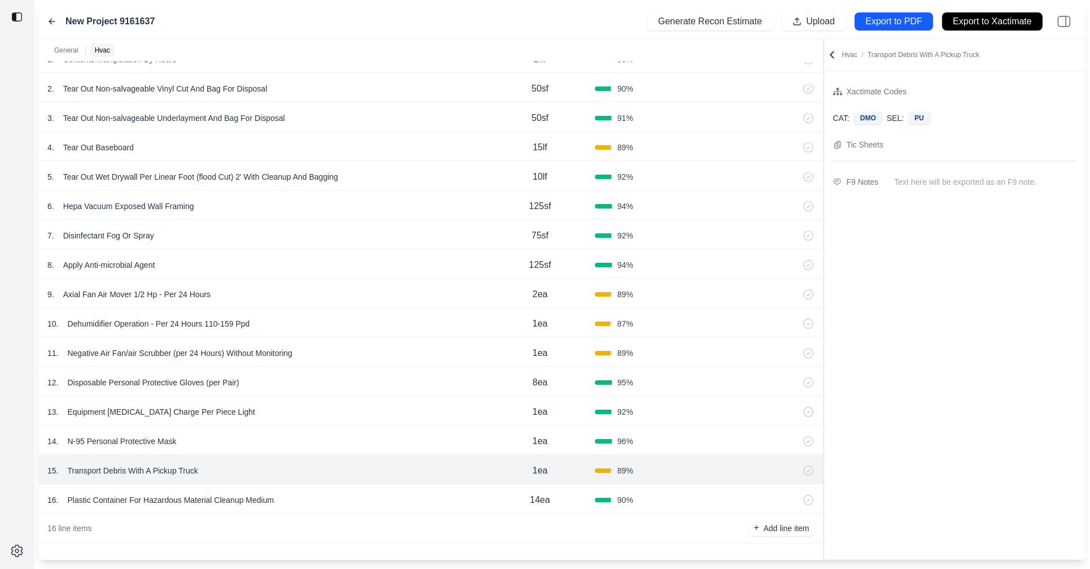
click at [829, 50] on icon at bounding box center [832, 54] width 11 height 11
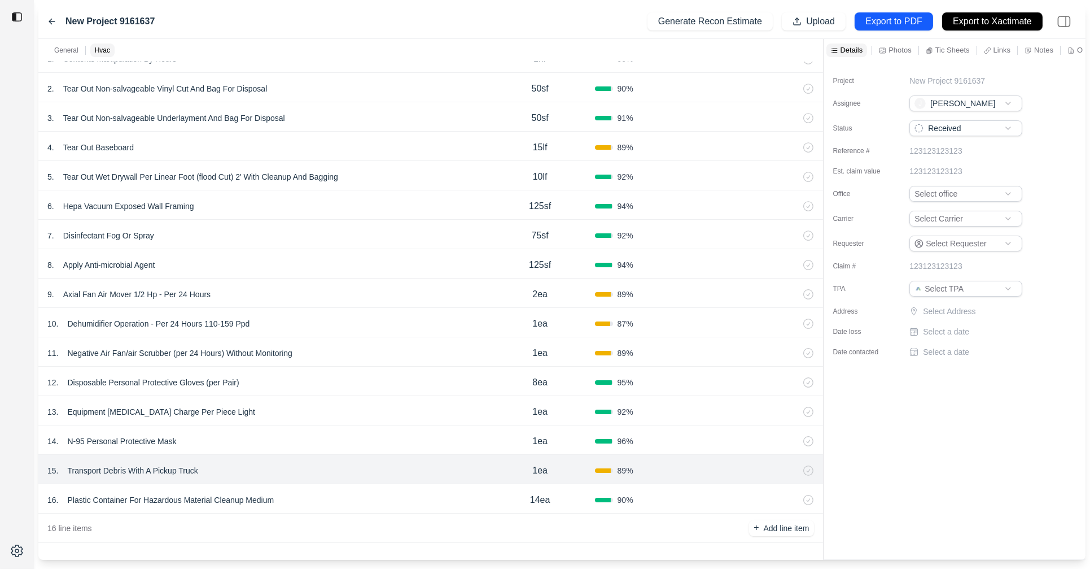
click at [1080, 52] on p "Other" at bounding box center [1086, 50] width 19 height 10
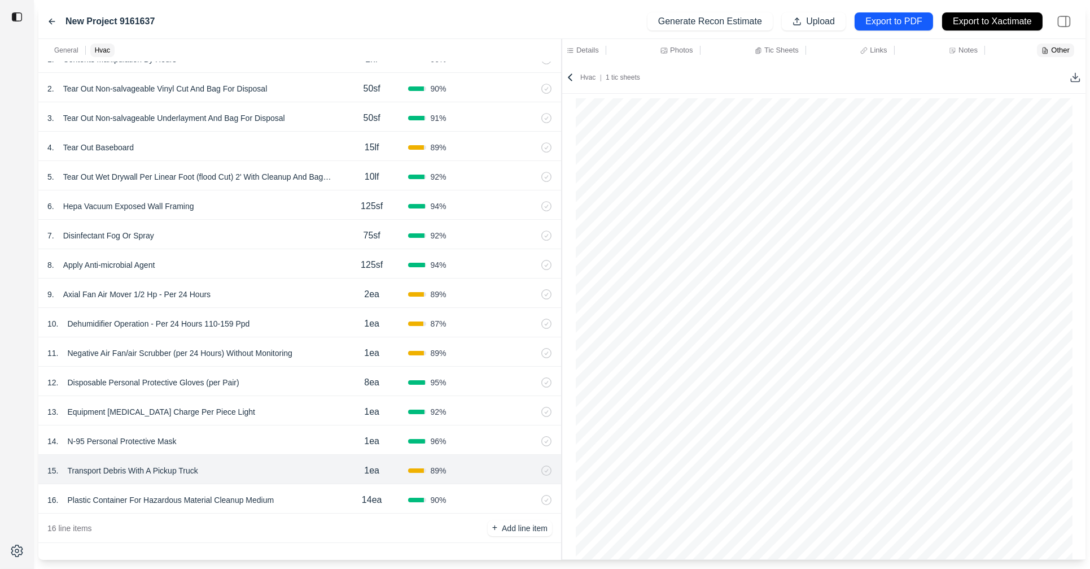
click at [162, 327] on div "General Hvac ******* 1 Recommendation 1 . Emergency Service Call 1ea 100 % 2 . …" at bounding box center [561, 299] width 1047 height 521
drag, startPoint x: 606, startPoint y: 435, endPoint x: 744, endPoint y: 440, distance: 138.5
click at [744, 440] on div "Cleveland Water and Fire Restoration 5188 Richmond Rd, Suite B Bedford Heights,…" at bounding box center [824, 237] width 497 height 643
click at [722, 439] on div "Cleveland Water and Fire Restoration 5188 Richmond Rd, Suite B Bedford Heights,…" at bounding box center [824, 237] width 497 height 643
click at [723, 436] on div "Cleveland Water and Fire Restoration 5188 Richmond Rd, Suite B Bedford Heights,…" at bounding box center [824, 237] width 497 height 643
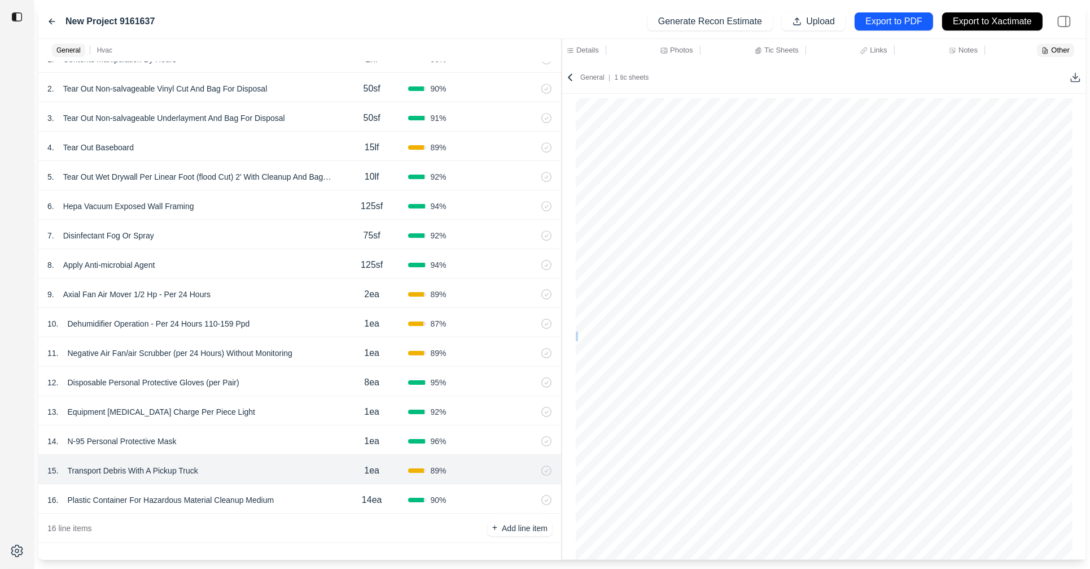
click at [723, 436] on div "Cleveland Water and Fire Restoration 5188 Richmond Rd, Suite B Bedford Heights,…" at bounding box center [824, 237] width 497 height 643
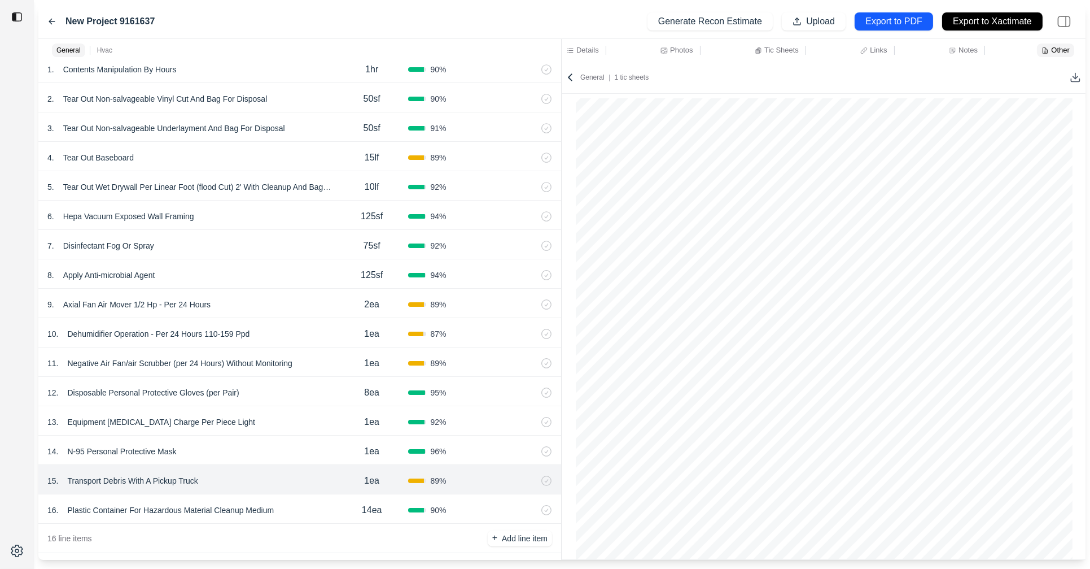
click at [212, 481] on div "15 . Transport Debris With A Pickup Truck" at bounding box center [191, 481] width 289 height 16
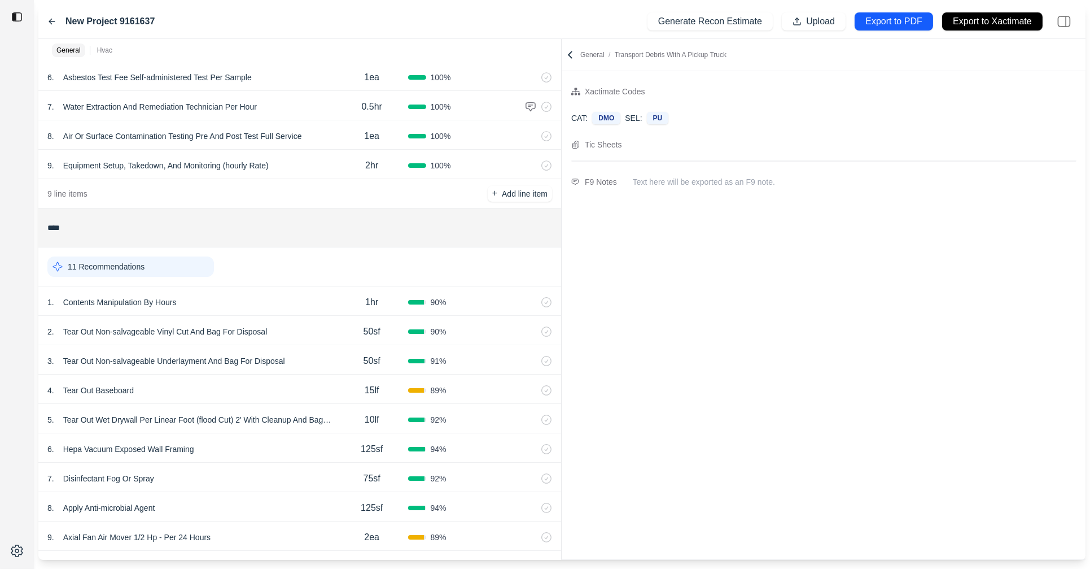
scroll to position [0, 0]
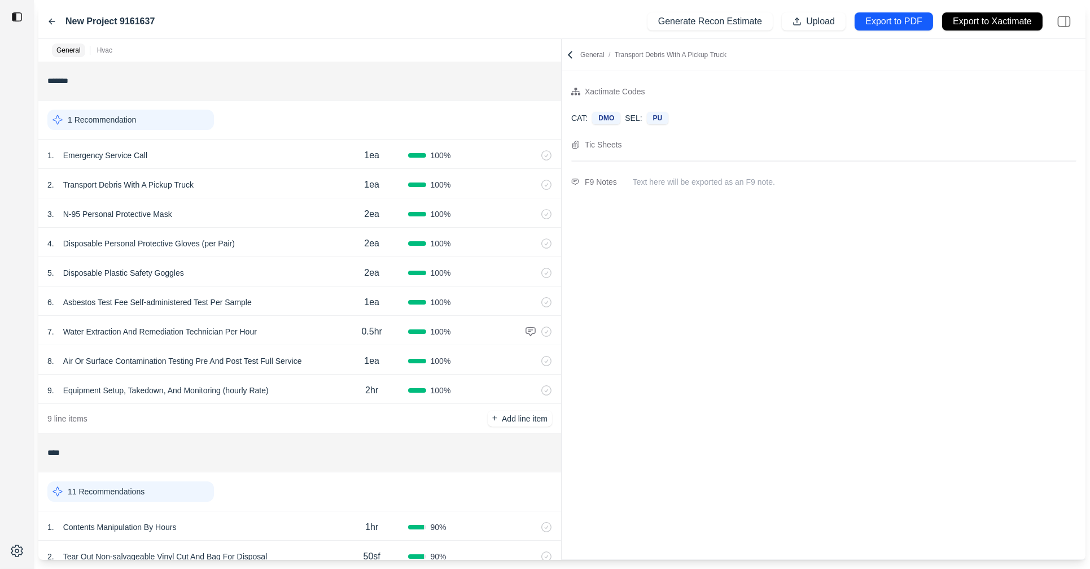
click at [193, 431] on div "9 line items + Add line item" at bounding box center [299, 418] width 523 height 29
click at [324, 523] on div "1 . Contents Manipulation By Hours" at bounding box center [191, 527] width 289 height 16
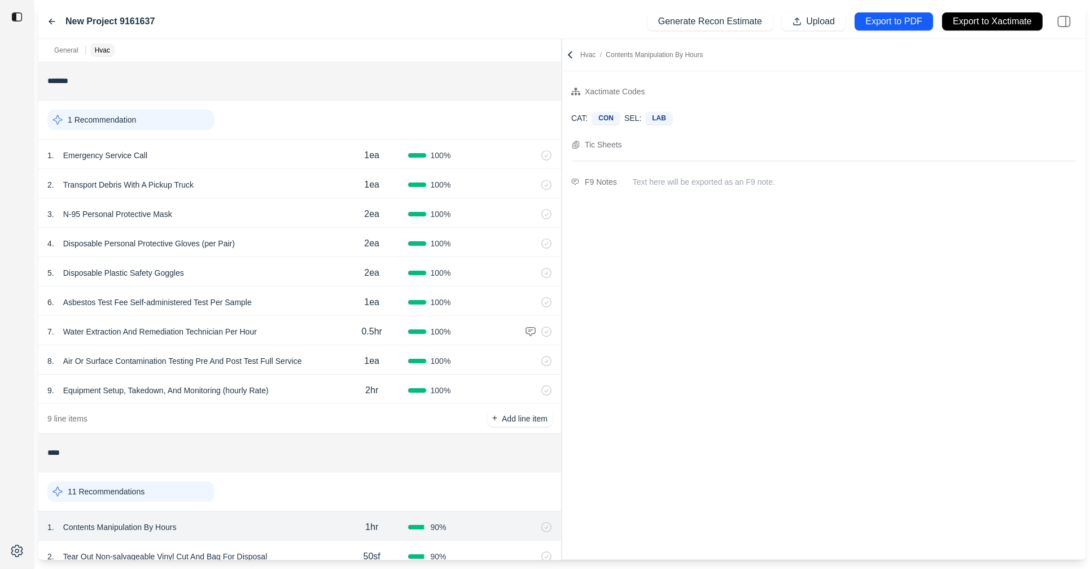
click at [569, 56] on icon at bounding box center [570, 54] width 11 height 11
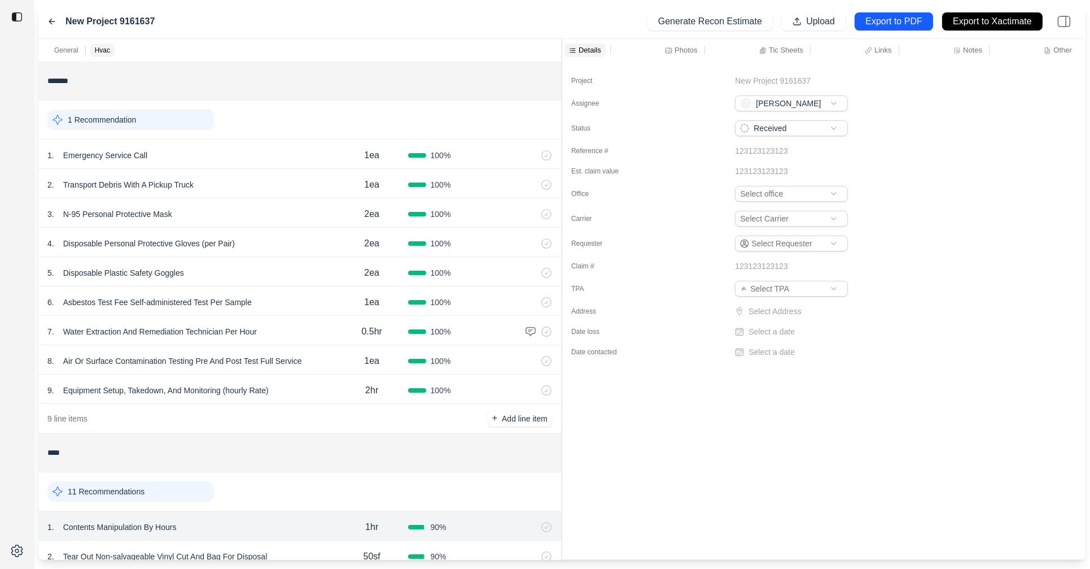
click at [1071, 42] on div "Details Photos Tic Sheets Links Notes Other" at bounding box center [823, 50] width 523 height 23
click at [1066, 45] on div "Other" at bounding box center [1058, 50] width 33 height 14
click at [573, 82] on icon at bounding box center [570, 77] width 11 height 11
click at [1058, 47] on p "Other" at bounding box center [1063, 50] width 19 height 10
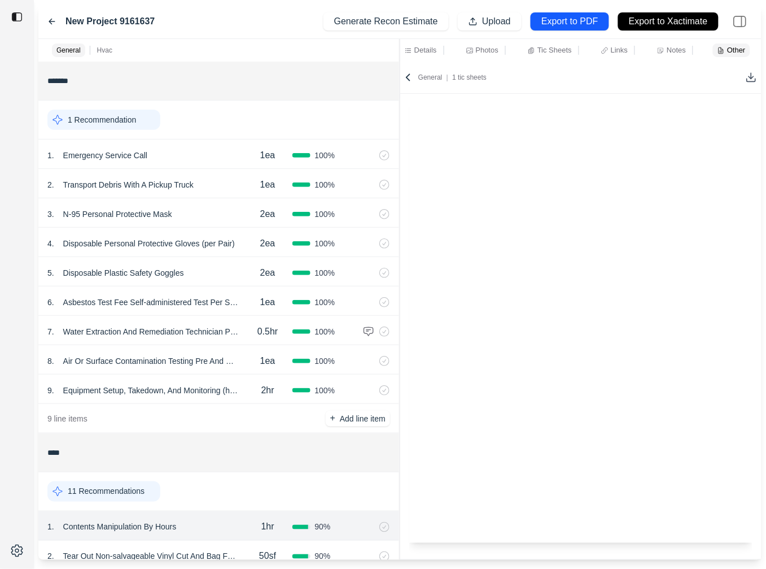
click at [235, 233] on div "General Hvac ******* 1 Recommendation 1 . Emergency Service Call 1ea 100 % 2 . …" at bounding box center [399, 299] width 723 height 521
